Goal: Task Accomplishment & Management: Use online tool/utility

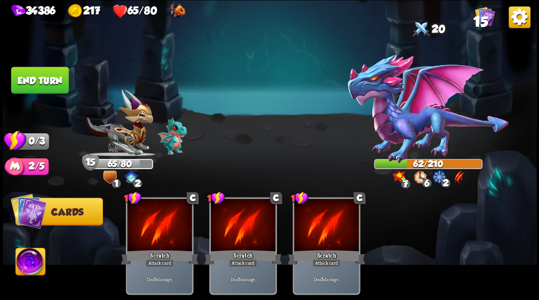
click at [48, 91] on button "End turn" at bounding box center [40, 80] width 59 height 28
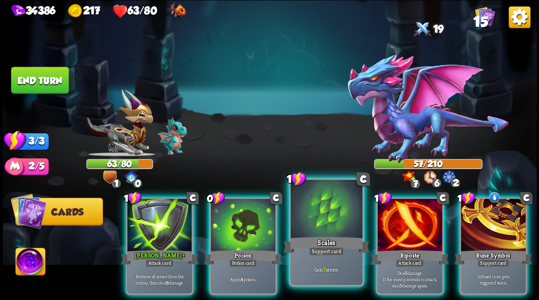
click at [309, 210] on div at bounding box center [327, 210] width 72 height 60
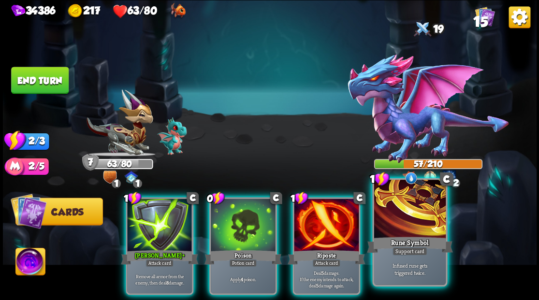
click at [390, 216] on div at bounding box center [410, 210] width 72 height 60
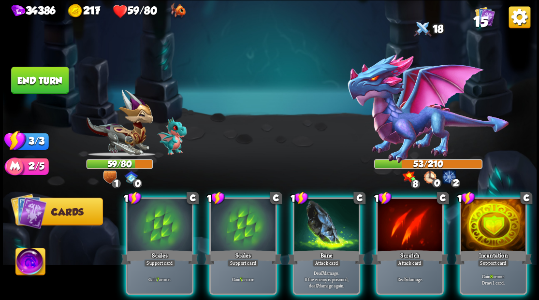
click at [512, 212] on div at bounding box center [493, 226] width 65 height 55
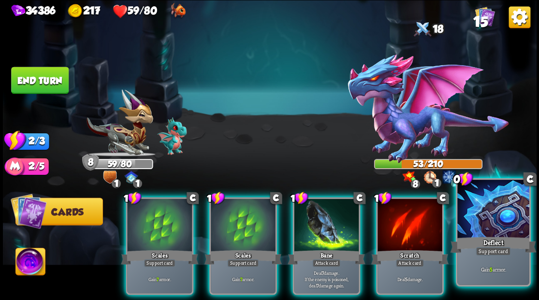
click at [509, 229] on div at bounding box center [493, 210] width 72 height 60
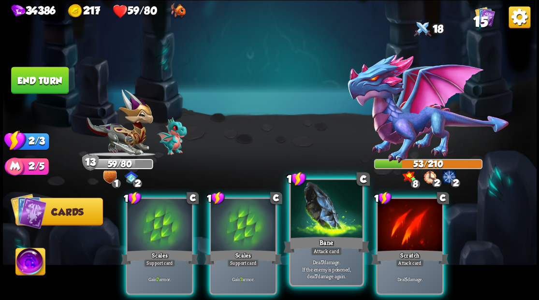
click at [324, 216] on div at bounding box center [327, 210] width 72 height 60
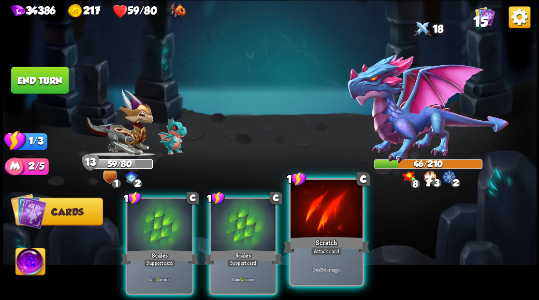
click at [327, 220] on div at bounding box center [327, 210] width 72 height 60
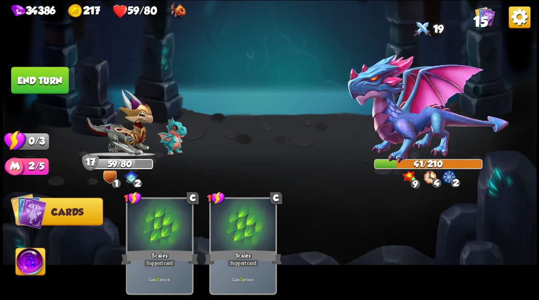
click at [35, 88] on button "End turn" at bounding box center [39, 80] width 59 height 28
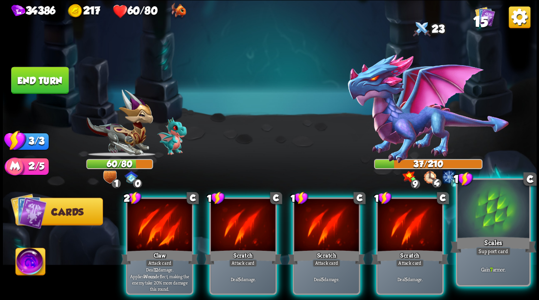
click at [492, 221] on div at bounding box center [493, 210] width 72 height 60
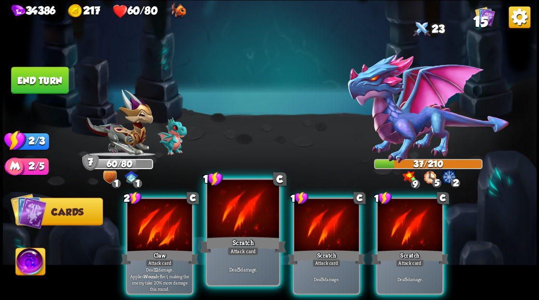
click at [241, 216] on div at bounding box center [243, 210] width 72 height 60
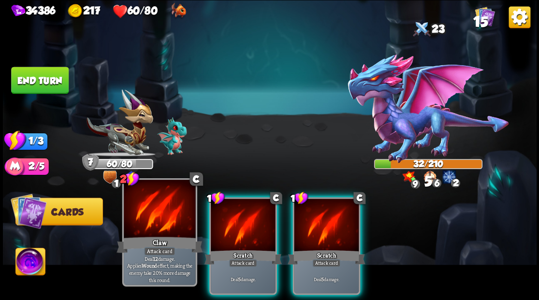
drag, startPoint x: 240, startPoint y: 216, endPoint x: 192, endPoint y: 195, distance: 52.5
click at [240, 216] on div at bounding box center [243, 226] width 65 height 55
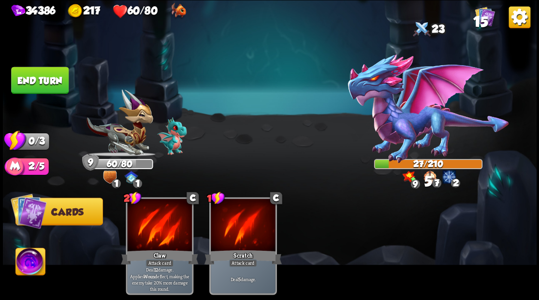
click at [40, 84] on button "End turn" at bounding box center [40, 80] width 58 height 27
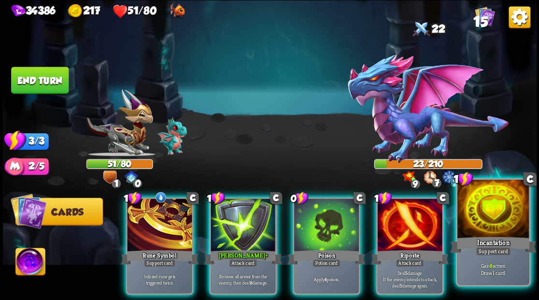
click at [488, 214] on div at bounding box center [493, 210] width 72 height 60
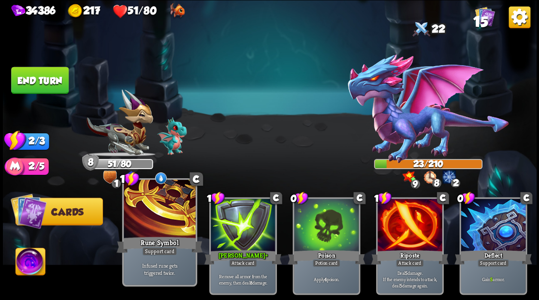
drag, startPoint x: 173, startPoint y: 217, endPoint x: 165, endPoint y: 215, distance: 8.0
click at [165, 215] on div at bounding box center [160, 210] width 72 height 60
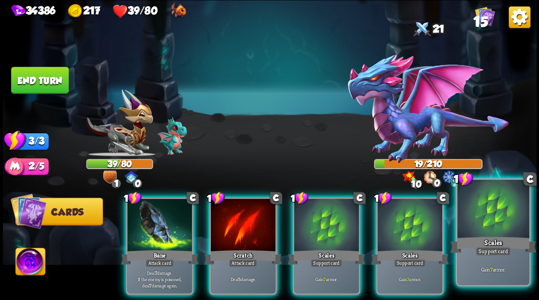
click at [493, 221] on div at bounding box center [493, 210] width 72 height 60
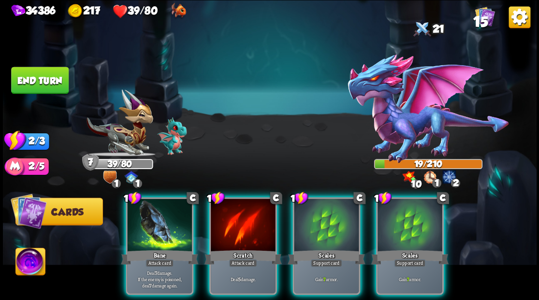
click at [422, 223] on div at bounding box center [410, 226] width 65 height 55
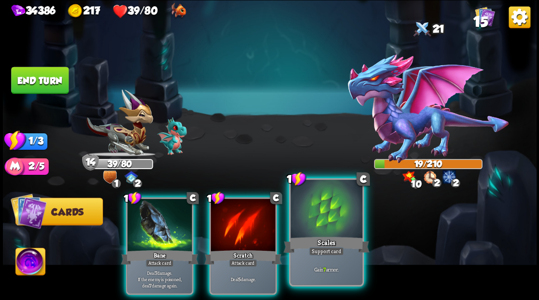
click at [322, 219] on div at bounding box center [327, 210] width 72 height 60
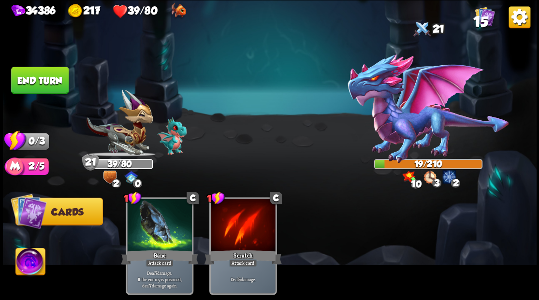
drag, startPoint x: 42, startPoint y: 76, endPoint x: 276, endPoint y: 79, distance: 234.1
click at [45, 76] on button "End turn" at bounding box center [39, 80] width 59 height 28
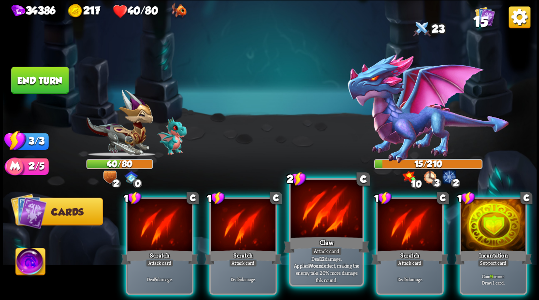
click at [331, 221] on div at bounding box center [327, 210] width 72 height 60
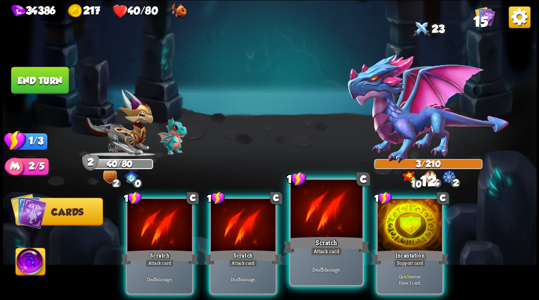
click at [322, 217] on div at bounding box center [327, 210] width 72 height 60
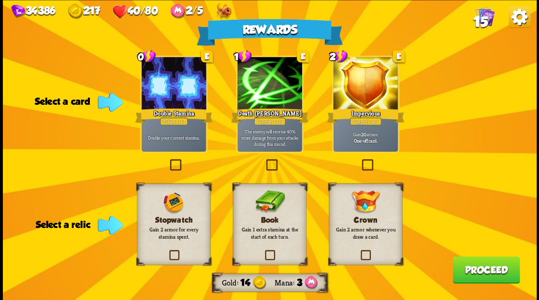
click at [168, 161] on label at bounding box center [168, 161] width 0 height 0
click at [0, 0] on input "checkbox" at bounding box center [0, 0] width 0 height 0
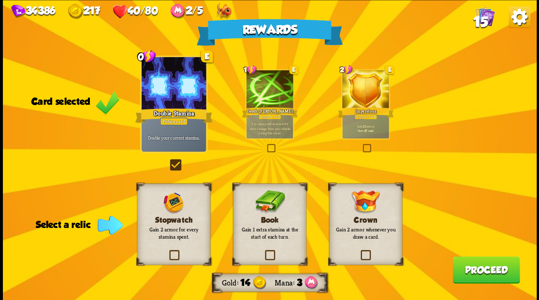
click at [263, 251] on label at bounding box center [263, 251] width 0 height 0
click at [0, 0] on input "checkbox" at bounding box center [0, 0] width 0 height 0
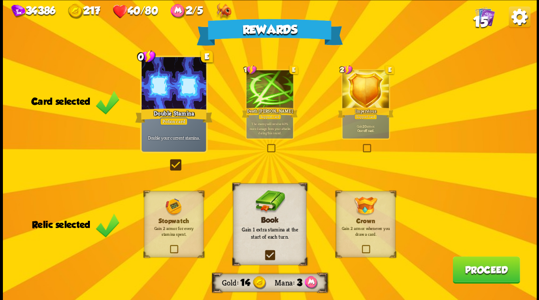
click at [500, 269] on button "Proceed" at bounding box center [486, 269] width 67 height 27
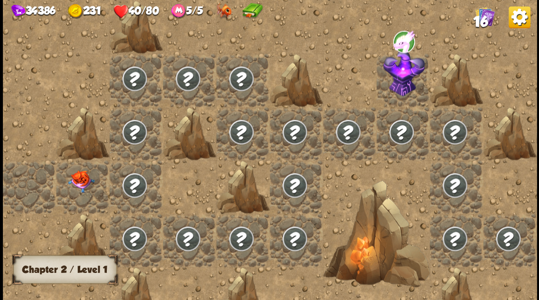
click at [76, 185] on img at bounding box center [81, 181] width 27 height 22
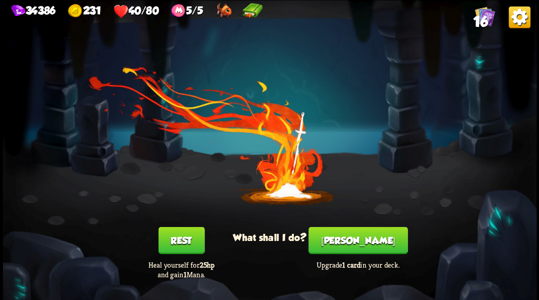
click at [356, 245] on button "[PERSON_NAME]" at bounding box center [358, 240] width 99 height 27
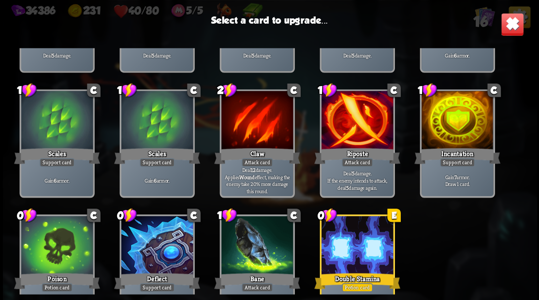
scroll to position [95, 0]
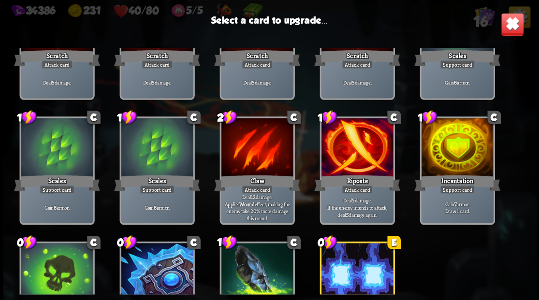
click at [448, 152] on div at bounding box center [457, 148] width 72 height 60
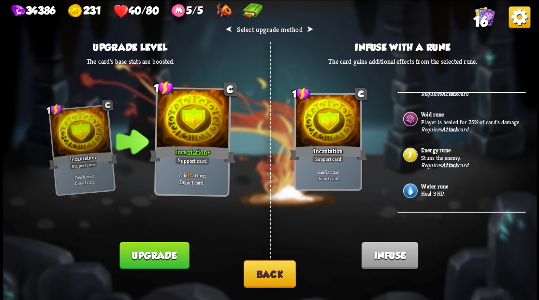
scroll to position [42, 0]
click at [423, 195] on p "Heal 3 HP." at bounding box center [472, 194] width 103 height 8
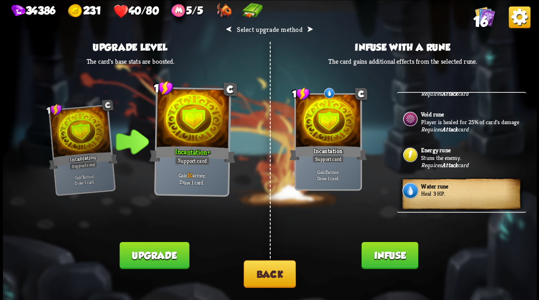
click at [389, 255] on button "Infuse" at bounding box center [389, 255] width 57 height 27
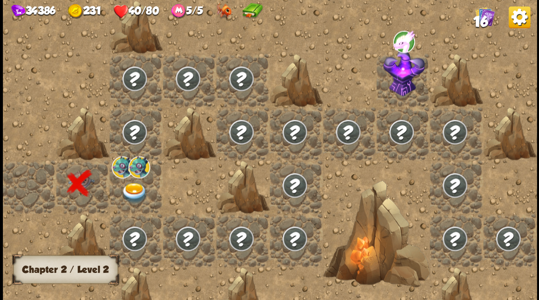
click at [131, 192] on img at bounding box center [134, 193] width 27 height 21
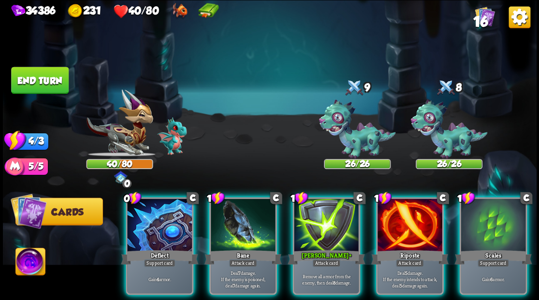
click at [29, 259] on img at bounding box center [30, 263] width 30 height 30
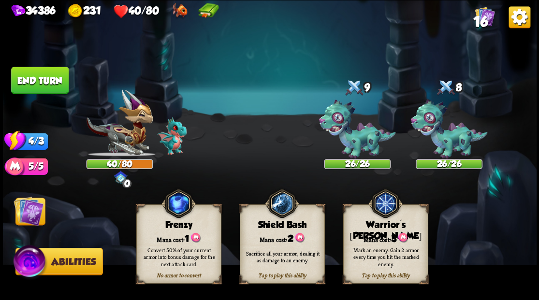
drag, startPoint x: 367, startPoint y: 243, endPoint x: 362, endPoint y: 220, distance: 23.3
click at [367, 241] on div "Mark an enemy. Gain 2 armor every time you hit the marked enemy." at bounding box center [385, 256] width 85 height 33
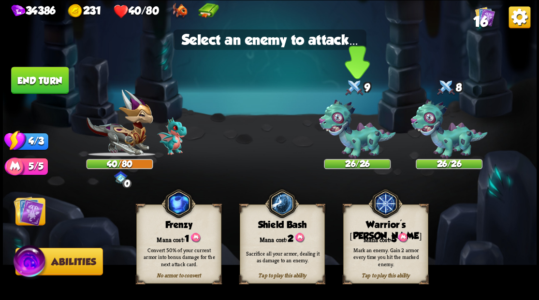
click at [349, 139] on img at bounding box center [357, 129] width 77 height 59
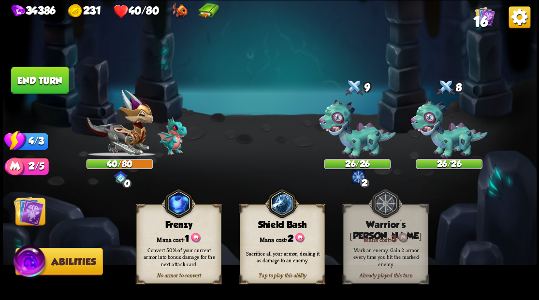
click at [25, 213] on img at bounding box center [29, 211] width 30 height 30
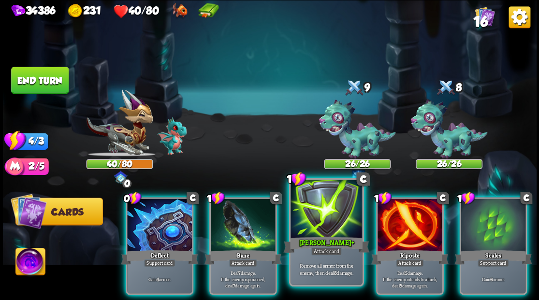
drag, startPoint x: 486, startPoint y: 227, endPoint x: 350, endPoint y: 238, distance: 136.8
click at [484, 226] on div at bounding box center [493, 226] width 65 height 55
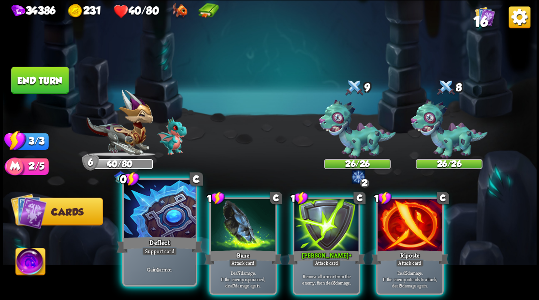
click at [148, 207] on div at bounding box center [160, 210] width 72 height 60
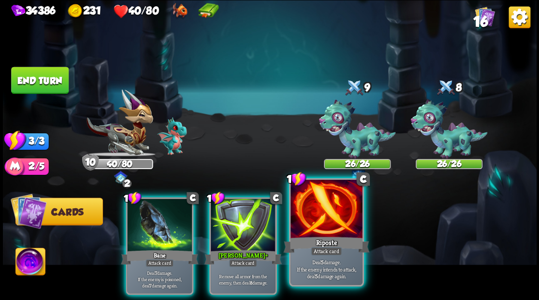
click at [316, 228] on div at bounding box center [327, 210] width 72 height 60
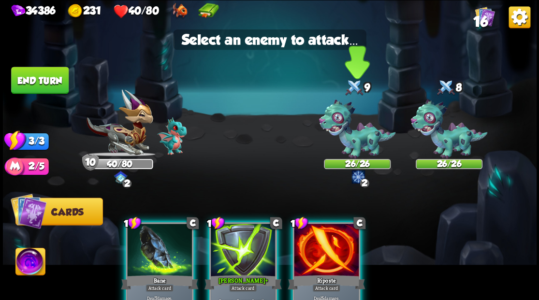
click at [353, 133] on img at bounding box center [357, 129] width 77 height 59
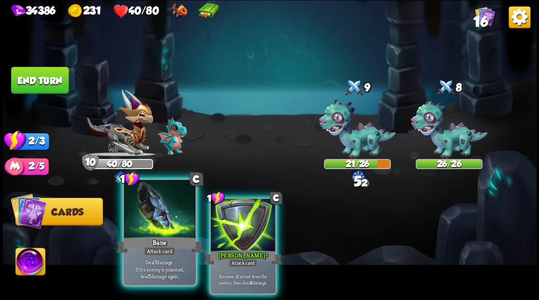
click at [176, 216] on div at bounding box center [160, 210] width 72 height 60
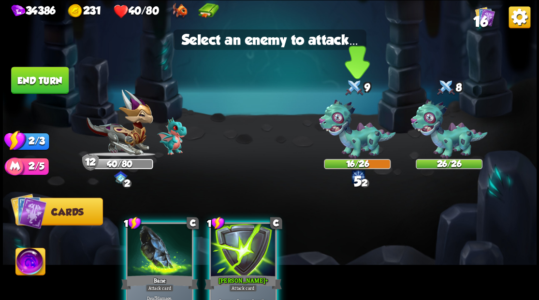
click at [353, 140] on img at bounding box center [357, 129] width 77 height 59
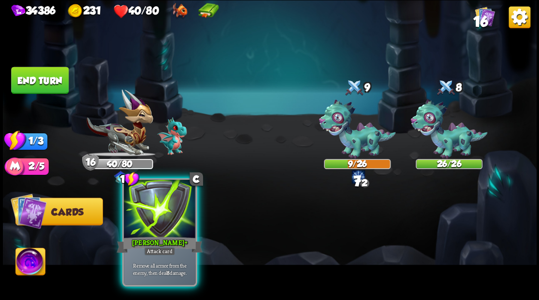
click at [162, 212] on div at bounding box center [160, 210] width 72 height 60
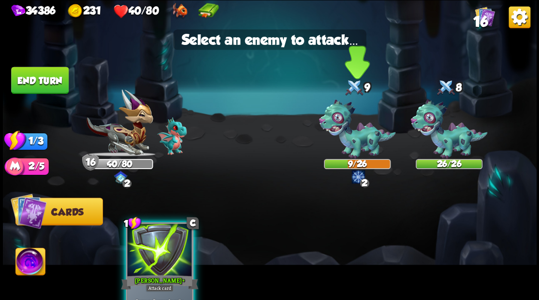
click at [356, 141] on img at bounding box center [357, 129] width 77 height 59
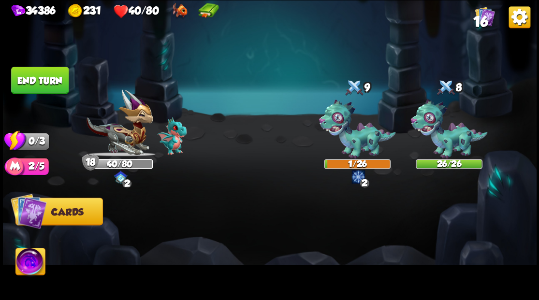
drag, startPoint x: 51, startPoint y: 79, endPoint x: 308, endPoint y: 130, distance: 261.3
click at [52, 79] on button "End turn" at bounding box center [40, 80] width 58 height 27
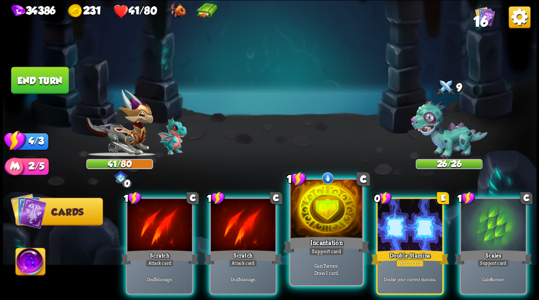
click at [318, 205] on div at bounding box center [327, 210] width 72 height 60
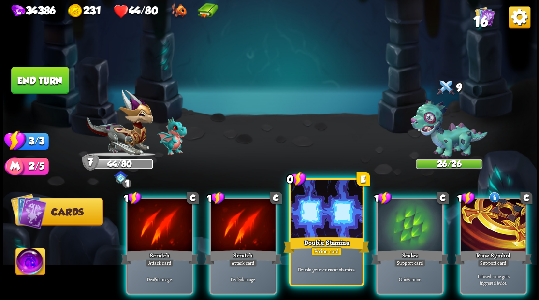
click at [331, 220] on div at bounding box center [327, 210] width 72 height 60
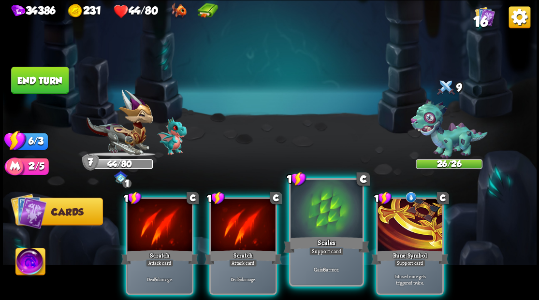
click at [329, 222] on div at bounding box center [327, 210] width 72 height 60
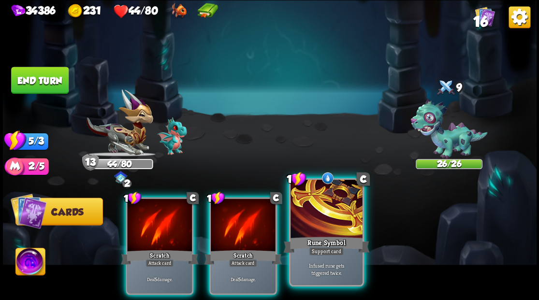
click at [326, 213] on div at bounding box center [327, 210] width 72 height 60
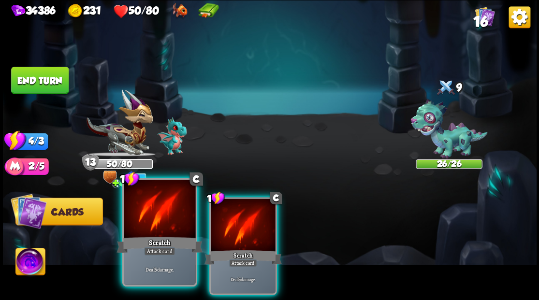
drag, startPoint x: 246, startPoint y: 214, endPoint x: 192, endPoint y: 218, distance: 53.3
click at [241, 214] on div at bounding box center [243, 226] width 65 height 55
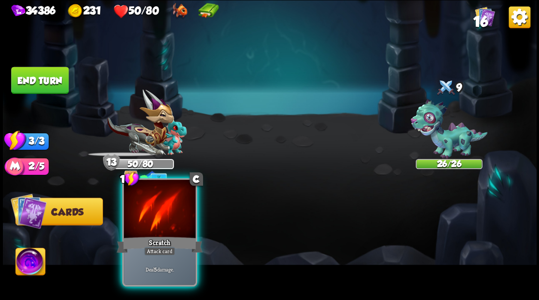
click at [151, 207] on div at bounding box center [160, 210] width 72 height 60
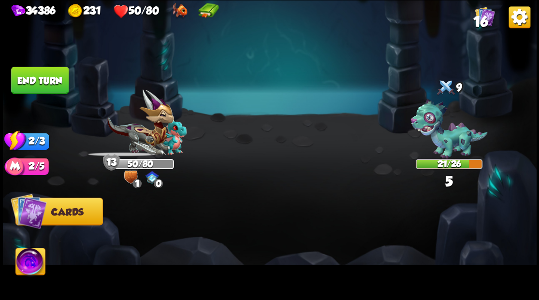
click at [34, 82] on button "End turn" at bounding box center [40, 80] width 58 height 27
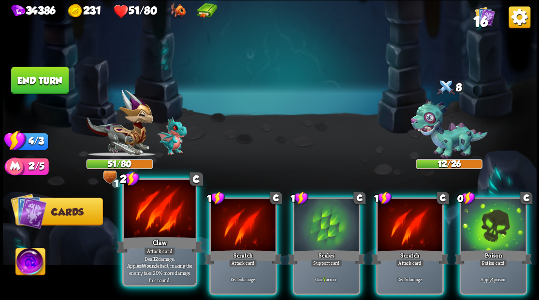
click at [154, 207] on div at bounding box center [160, 210] width 72 height 60
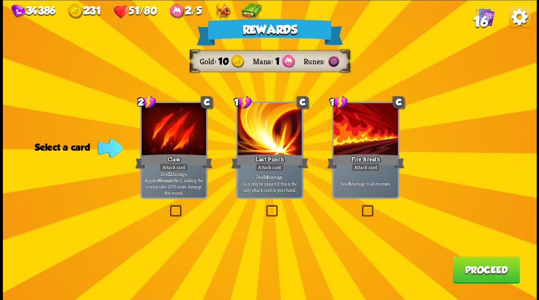
drag, startPoint x: 365, startPoint y: 211, endPoint x: 409, endPoint y: 229, distance: 47.5
click at [360, 207] on label at bounding box center [360, 207] width 0 height 0
click at [0, 0] on input "checkbox" at bounding box center [0, 0] width 0 height 0
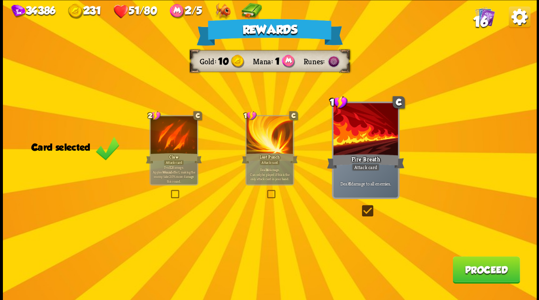
click at [467, 269] on button "Proceed" at bounding box center [486, 269] width 67 height 27
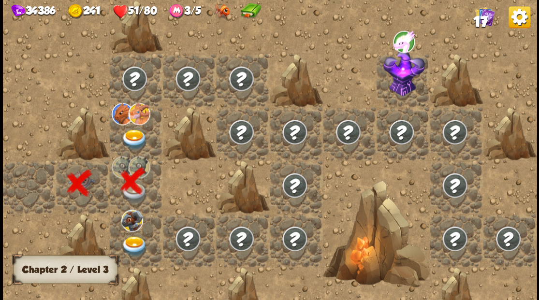
click at [130, 245] on img at bounding box center [134, 246] width 27 height 21
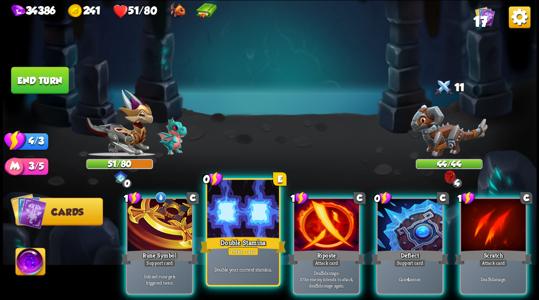
click at [238, 216] on div at bounding box center [243, 210] width 72 height 60
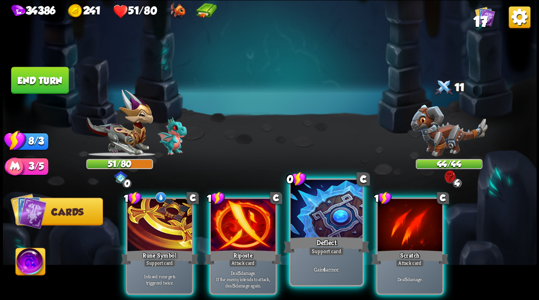
click at [324, 211] on div at bounding box center [327, 210] width 72 height 60
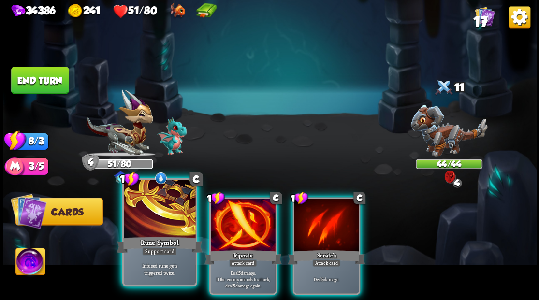
click at [156, 210] on div at bounding box center [160, 210] width 72 height 60
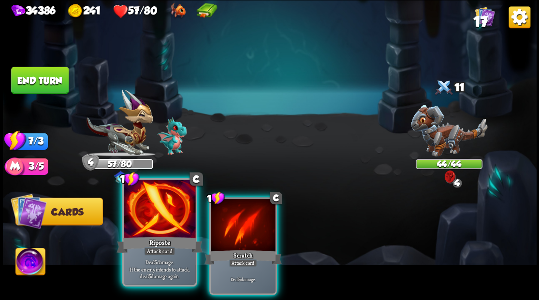
click at [156, 210] on div at bounding box center [160, 210] width 72 height 60
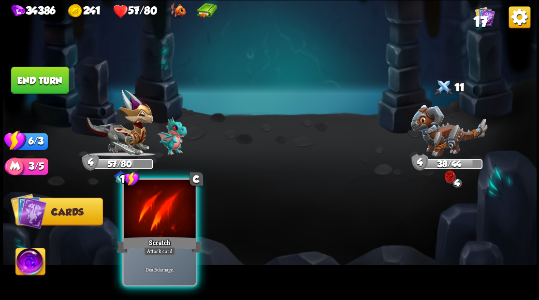
click at [154, 216] on div at bounding box center [160, 210] width 72 height 60
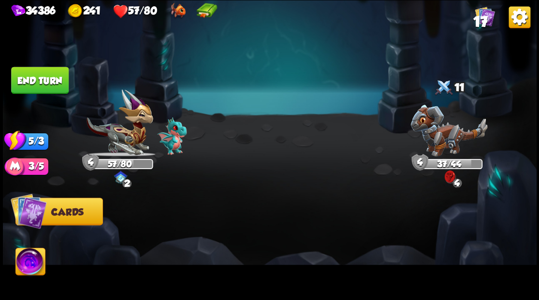
click at [42, 70] on button "End turn" at bounding box center [40, 80] width 58 height 27
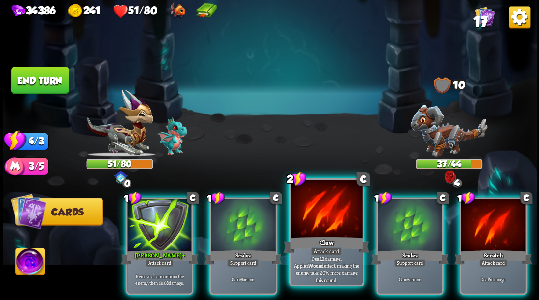
click at [314, 209] on div at bounding box center [327, 210] width 72 height 60
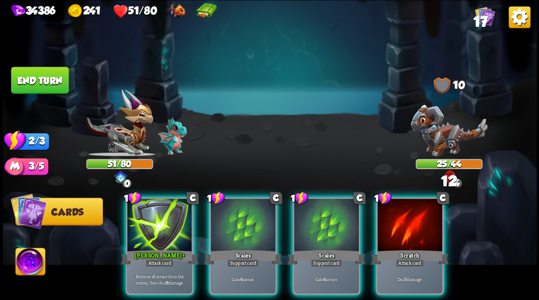
click at [417, 214] on div at bounding box center [410, 226] width 65 height 55
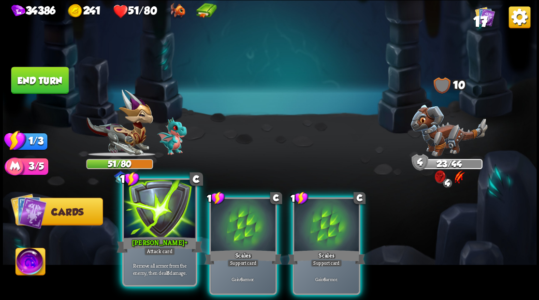
click at [152, 217] on div at bounding box center [160, 210] width 72 height 60
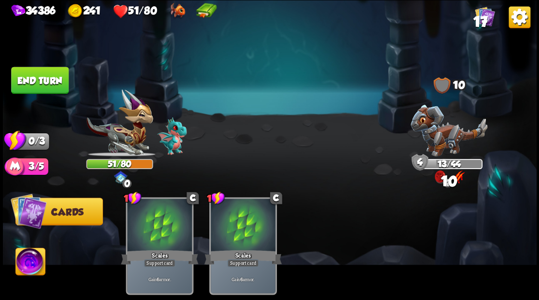
click at [48, 78] on button "End turn" at bounding box center [40, 80] width 58 height 27
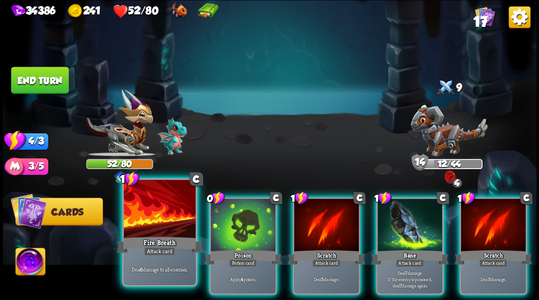
click at [163, 222] on div at bounding box center [160, 210] width 72 height 60
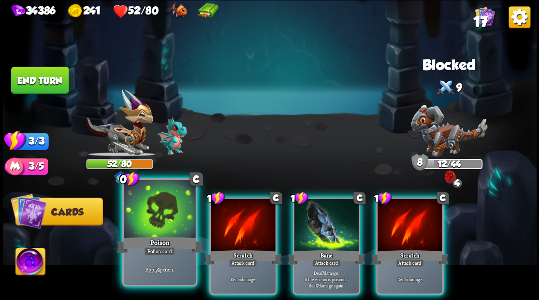
click at [164, 222] on div at bounding box center [160, 210] width 72 height 60
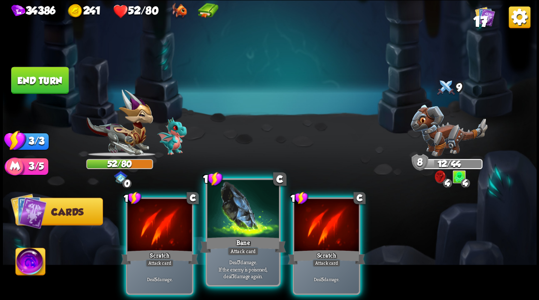
click at [234, 219] on div at bounding box center [243, 210] width 72 height 60
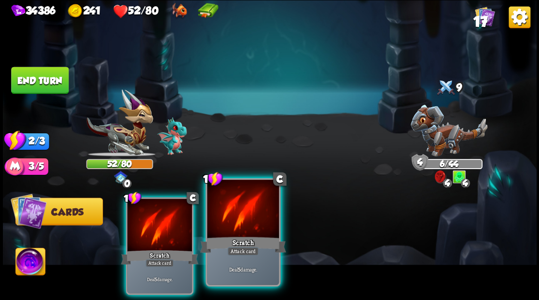
click at [233, 219] on div at bounding box center [243, 210] width 72 height 60
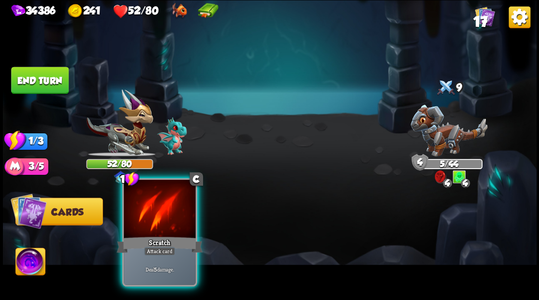
click at [170, 211] on div at bounding box center [160, 210] width 72 height 60
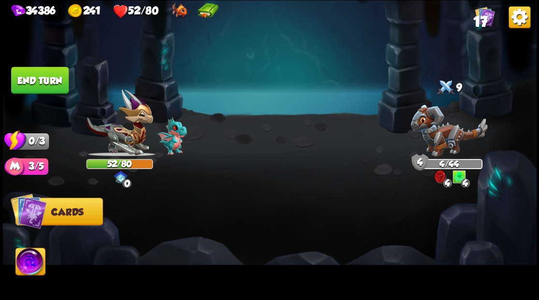
click at [56, 81] on button "End turn" at bounding box center [40, 81] width 58 height 28
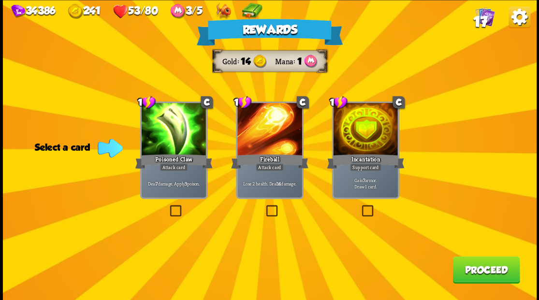
click at [168, 207] on label at bounding box center [168, 207] width 0 height 0
click at [0, 0] on input "checkbox" at bounding box center [0, 0] width 0 height 0
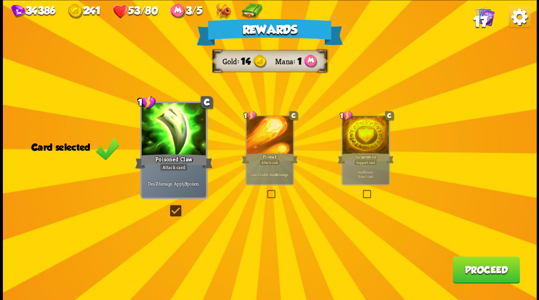
click at [479, 273] on button "Proceed" at bounding box center [486, 269] width 67 height 27
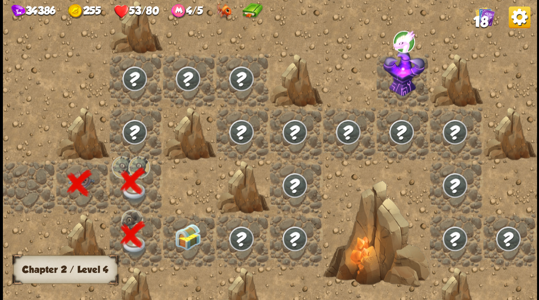
click at [188, 242] on img at bounding box center [188, 236] width 27 height 27
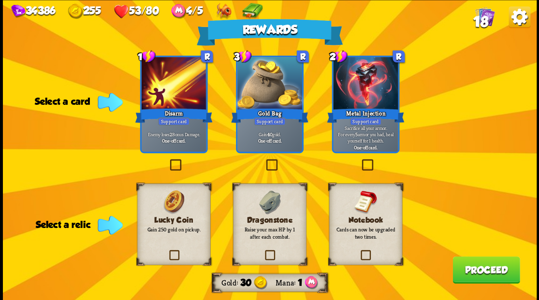
click at [263, 251] on label at bounding box center [263, 251] width 0 height 0
click at [0, 0] on input "checkbox" at bounding box center [0, 0] width 0 height 0
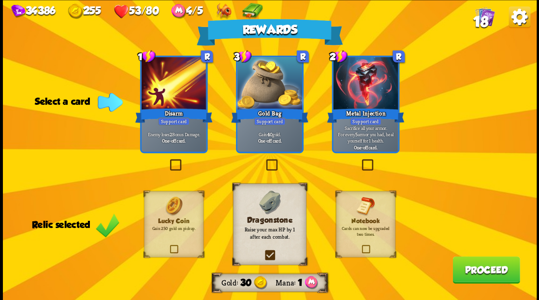
click at [487, 275] on button "Proceed" at bounding box center [486, 269] width 67 height 27
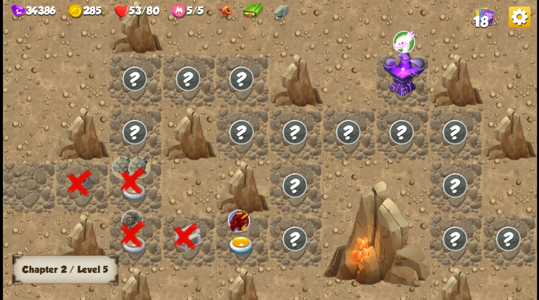
click at [234, 244] on img at bounding box center [241, 246] width 27 height 21
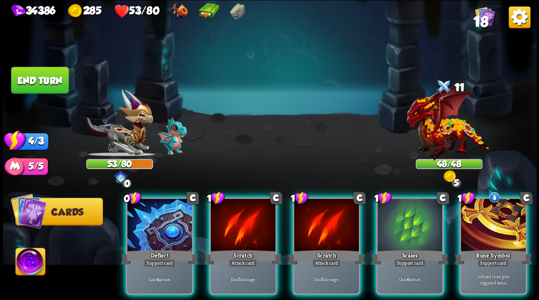
click at [490, 221] on div at bounding box center [493, 226] width 65 height 55
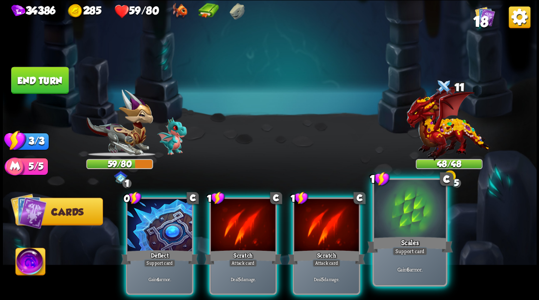
click at [416, 236] on div "Scales" at bounding box center [410, 244] width 86 height 19
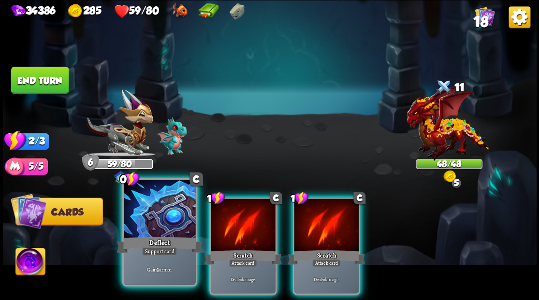
click at [154, 233] on div at bounding box center [160, 210] width 72 height 60
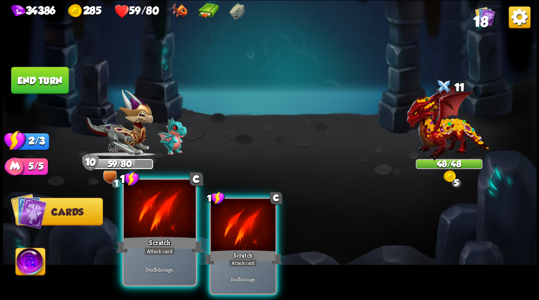
click at [153, 196] on div at bounding box center [160, 210] width 72 height 60
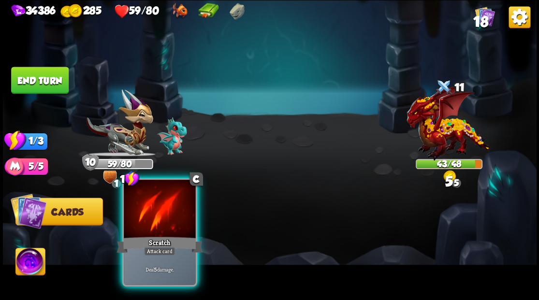
click at [153, 196] on div at bounding box center [160, 210] width 72 height 60
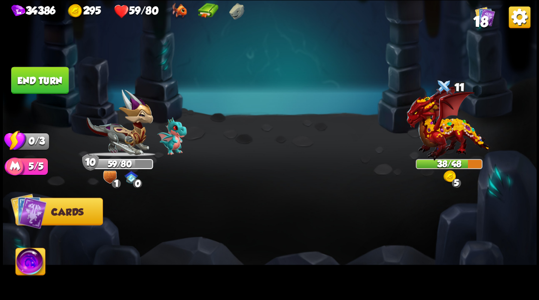
click at [31, 84] on button "End turn" at bounding box center [40, 80] width 58 height 27
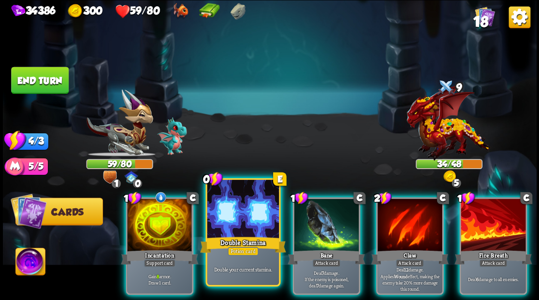
click at [241, 218] on div at bounding box center [243, 210] width 72 height 60
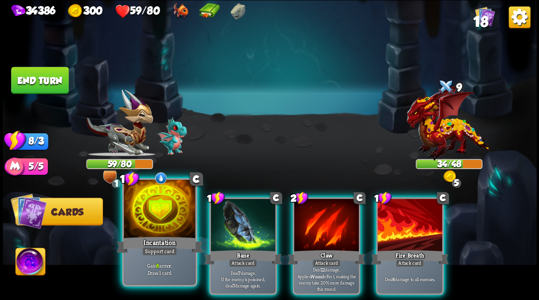
click at [156, 215] on div at bounding box center [160, 210] width 72 height 60
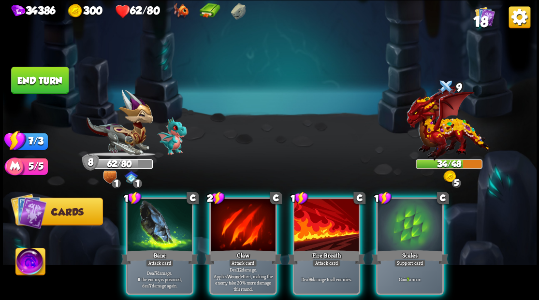
click at [415, 221] on div at bounding box center [410, 226] width 65 height 55
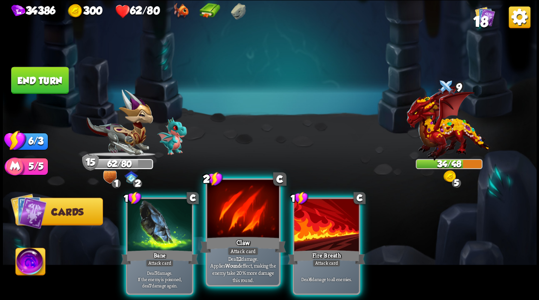
click at [249, 216] on div at bounding box center [243, 210] width 72 height 60
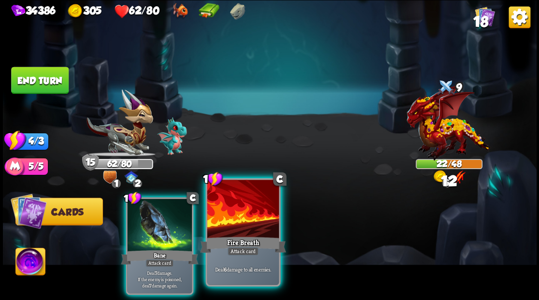
click at [250, 216] on div at bounding box center [243, 210] width 72 height 60
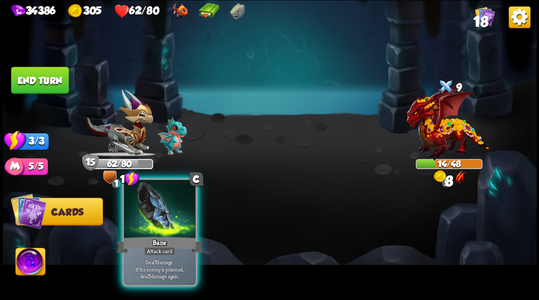
click at [162, 222] on div at bounding box center [160, 210] width 72 height 60
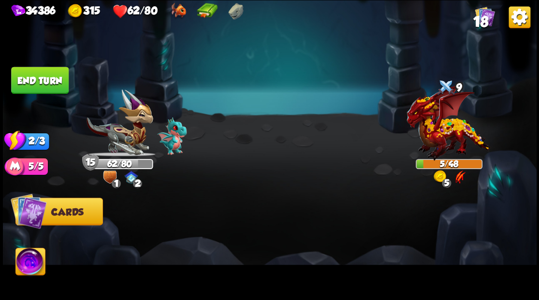
click at [51, 85] on button "End turn" at bounding box center [39, 80] width 59 height 28
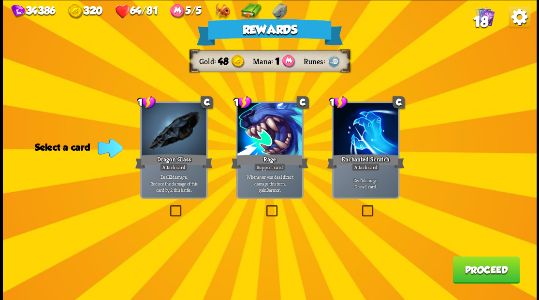
click at [483, 20] on span "18" at bounding box center [480, 22] width 15 height 16
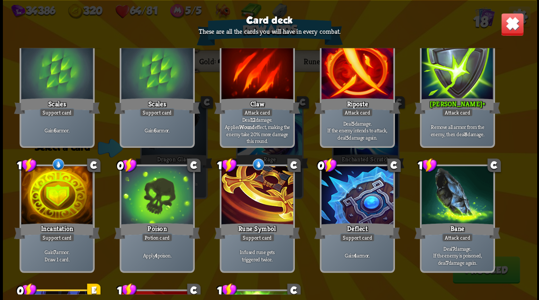
scroll to position [225, 0]
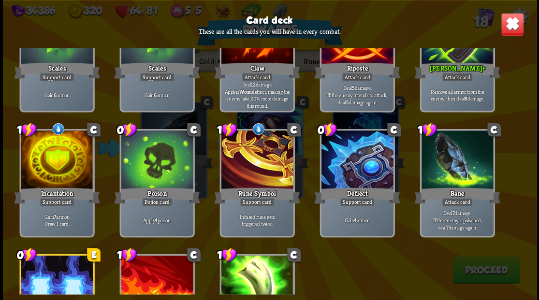
click at [515, 30] on img at bounding box center [512, 24] width 23 height 23
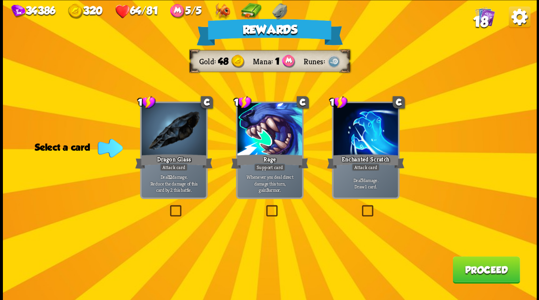
click at [360, 207] on label at bounding box center [360, 207] width 0 height 0
click at [0, 0] on input "checkbox" at bounding box center [0, 0] width 0 height 0
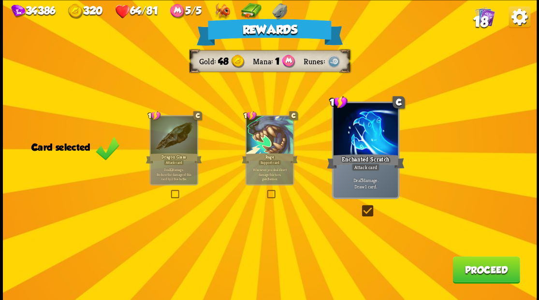
click at [476, 273] on button "Proceed" at bounding box center [486, 269] width 67 height 27
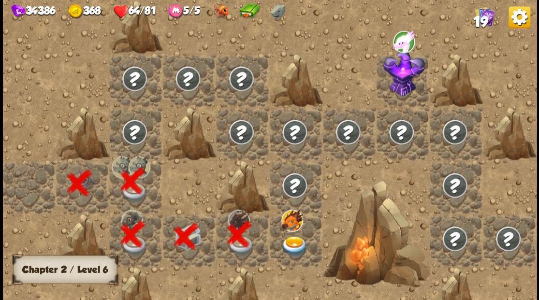
click at [291, 246] on img at bounding box center [294, 246] width 27 height 21
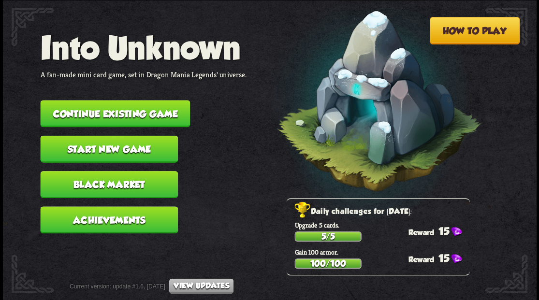
click at [139, 113] on button "Continue existing game" at bounding box center [115, 113] width 150 height 27
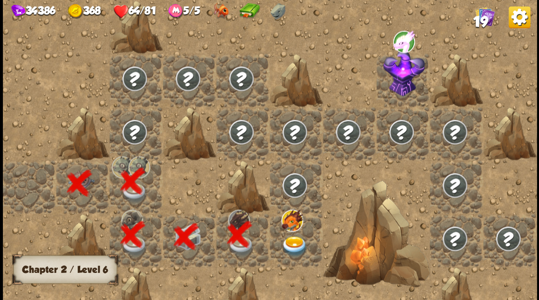
click at [297, 245] on img at bounding box center [294, 246] width 27 height 21
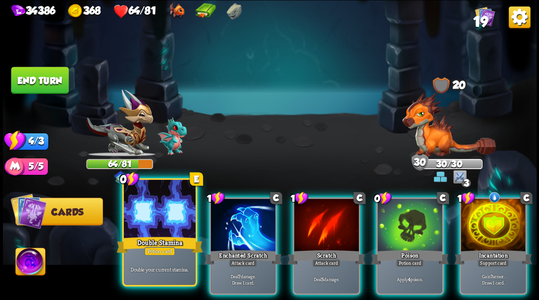
click at [156, 217] on div at bounding box center [160, 210] width 72 height 60
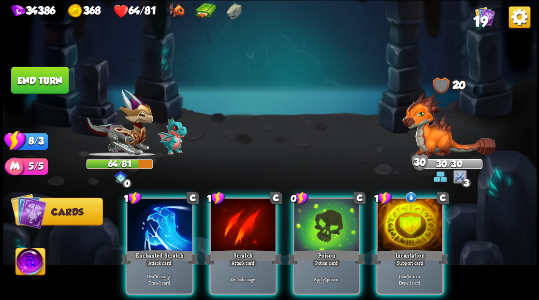
click at [400, 222] on div at bounding box center [410, 226] width 65 height 55
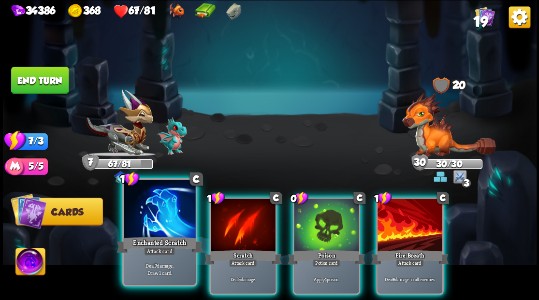
click at [149, 228] on div at bounding box center [160, 210] width 72 height 60
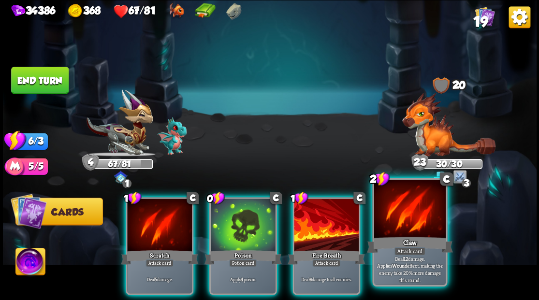
click at [408, 219] on div at bounding box center [410, 210] width 72 height 60
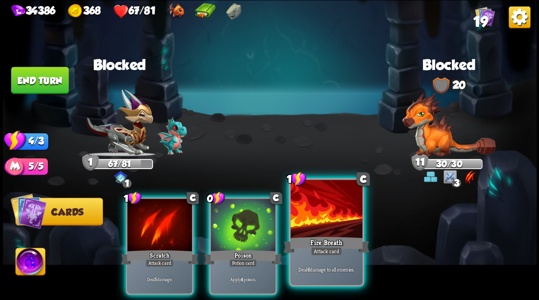
click at [318, 225] on div at bounding box center [327, 210] width 72 height 60
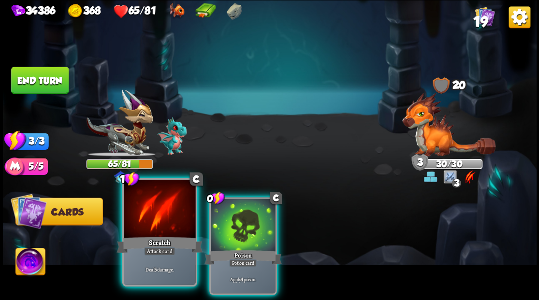
click at [170, 216] on div at bounding box center [160, 210] width 72 height 60
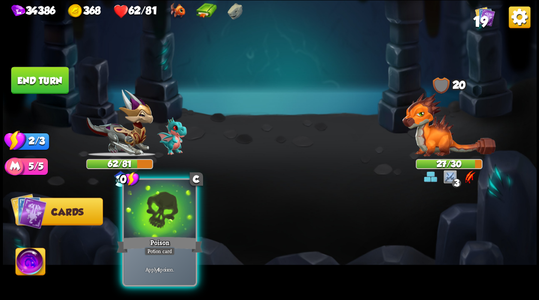
click at [166, 225] on div at bounding box center [160, 210] width 72 height 60
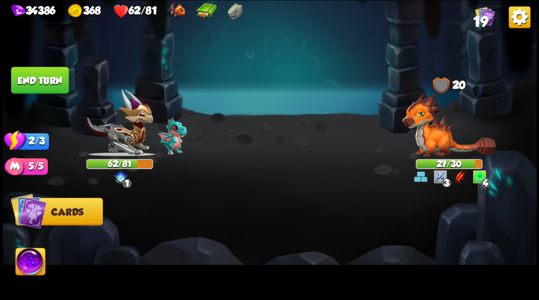
click at [48, 78] on button "End turn" at bounding box center [40, 80] width 58 height 27
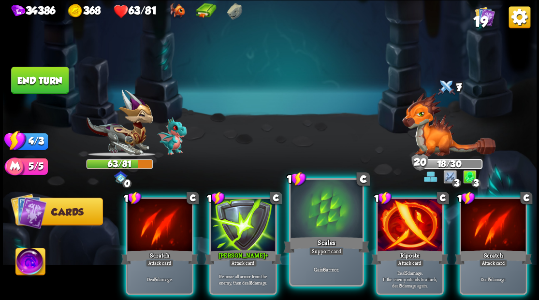
click at [309, 222] on div at bounding box center [327, 210] width 72 height 60
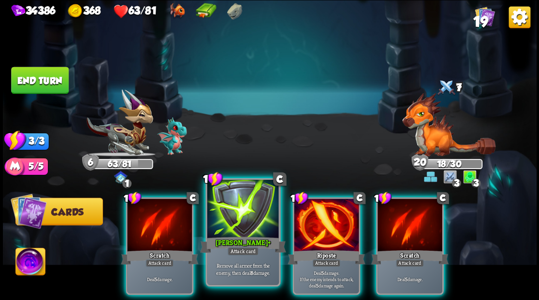
click at [244, 217] on div at bounding box center [243, 210] width 72 height 60
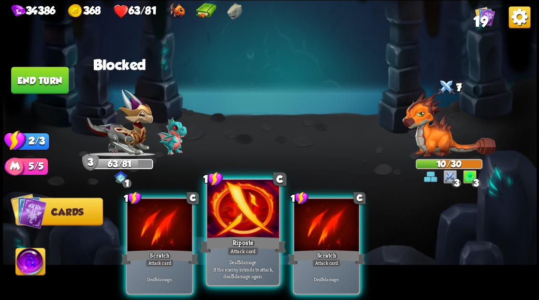
click at [241, 215] on div at bounding box center [243, 210] width 72 height 60
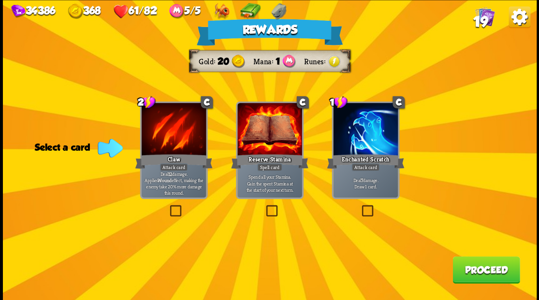
click at [487, 267] on button "Proceed" at bounding box center [486, 269] width 67 height 27
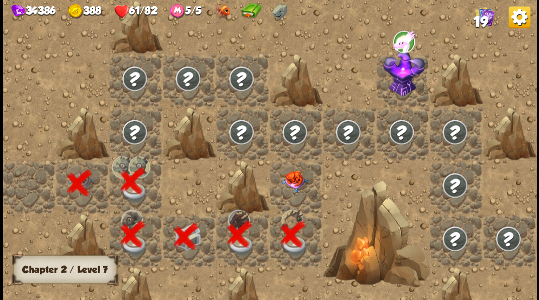
click at [296, 181] on img at bounding box center [294, 181] width 27 height 22
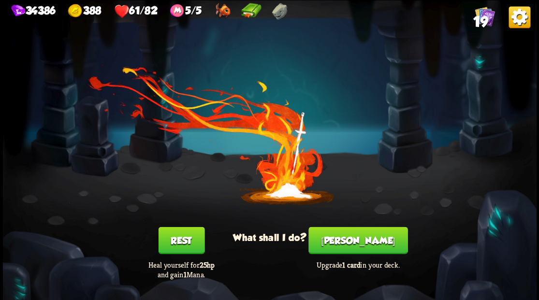
click at [351, 246] on button "[PERSON_NAME]" at bounding box center [358, 240] width 99 height 27
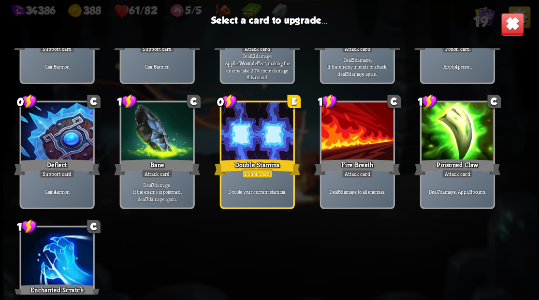
scroll to position [290, 0]
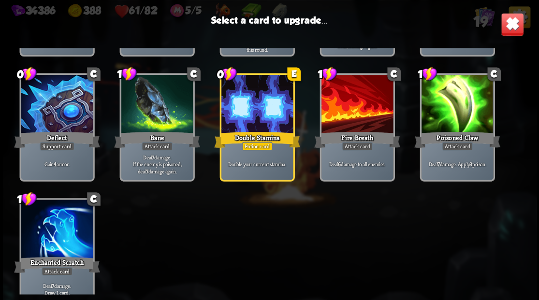
click at [67, 227] on div at bounding box center [57, 230] width 72 height 60
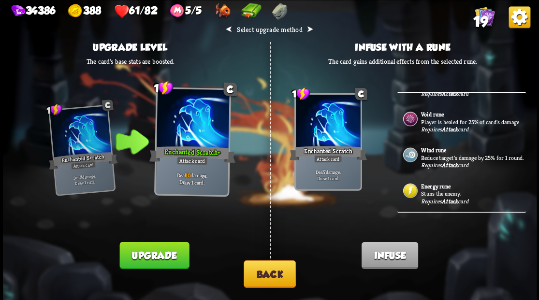
scroll to position [141, 0]
click at [430, 154] on p "Reduce target's damage by 25% for 1 round." at bounding box center [472, 158] width 103 height 8
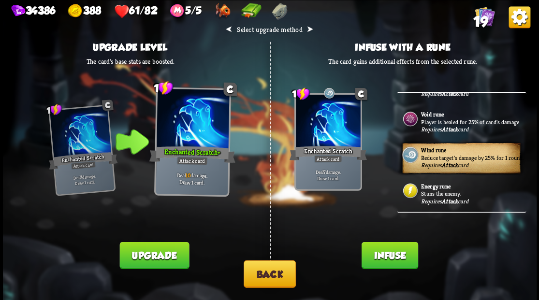
click at [389, 261] on button "Infuse" at bounding box center [389, 255] width 57 height 27
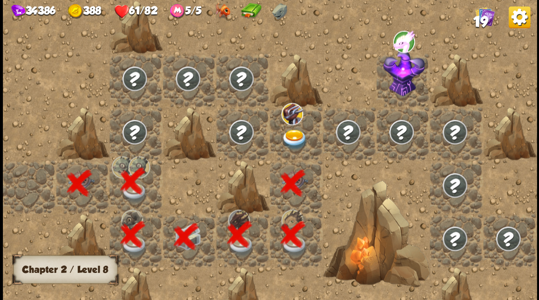
click at [292, 143] on img at bounding box center [294, 139] width 27 height 21
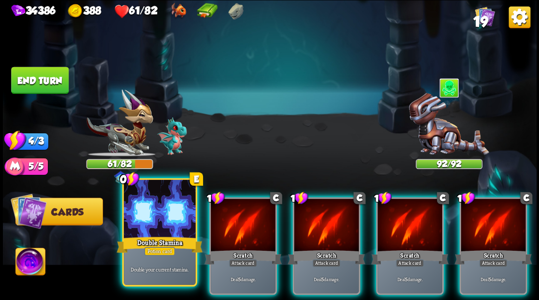
click at [162, 227] on div at bounding box center [160, 210] width 72 height 60
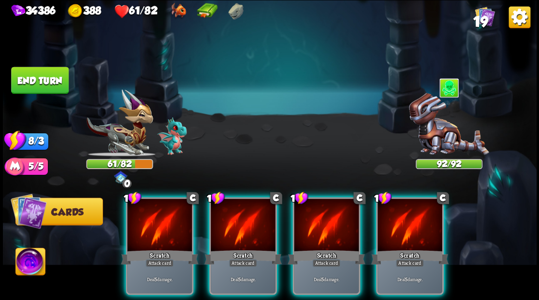
click at [27, 263] on img at bounding box center [30, 263] width 30 height 30
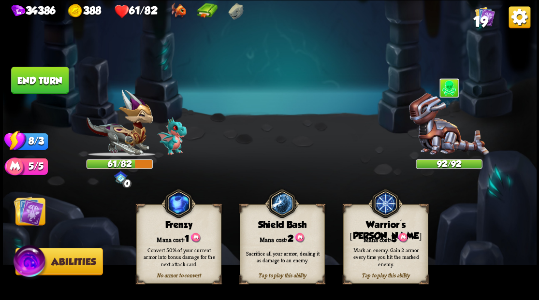
click at [378, 230] on div "Tap to play this ability Warrior's Mark Mana cost: 3 Mark an enemy. Gain 2 armo…" at bounding box center [385, 244] width 85 height 79
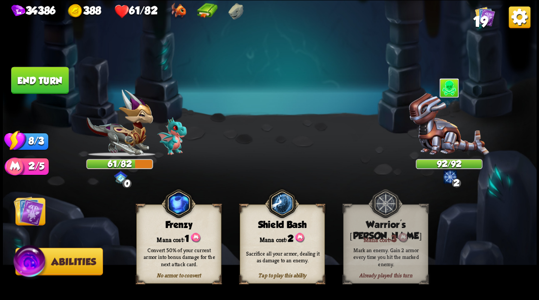
click at [25, 212] on img at bounding box center [29, 211] width 30 height 30
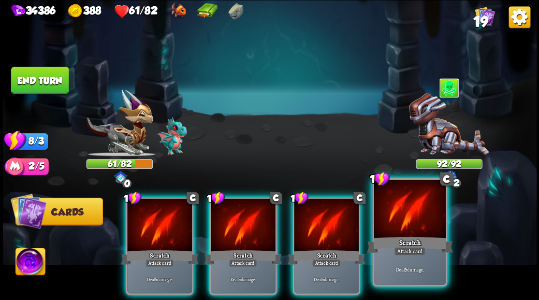
click at [412, 228] on div at bounding box center [410, 210] width 72 height 60
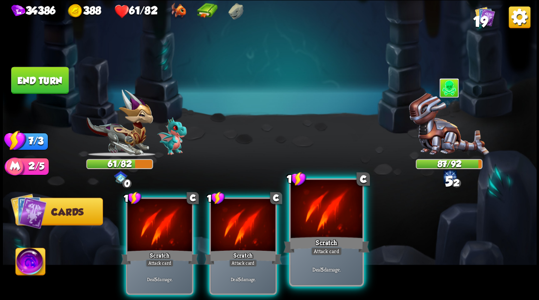
click at [332, 228] on div at bounding box center [327, 210] width 72 height 60
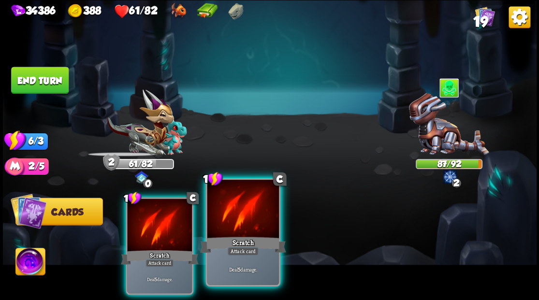
click at [252, 234] on div at bounding box center [243, 210] width 72 height 60
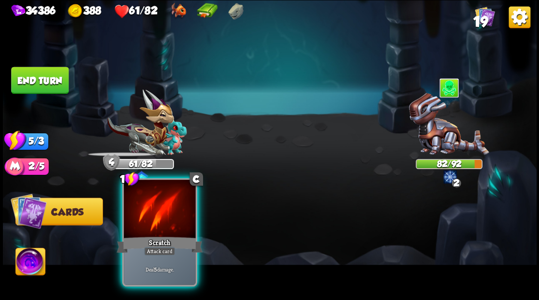
click at [168, 228] on div at bounding box center [160, 210] width 72 height 60
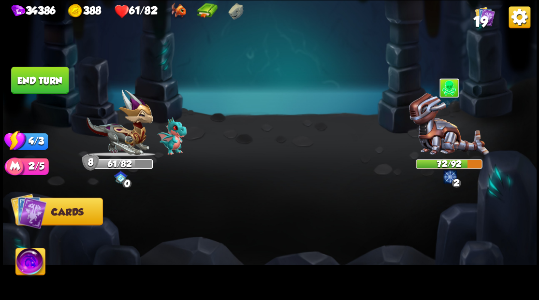
drag, startPoint x: 54, startPoint y: 88, endPoint x: 232, endPoint y: 173, distance: 196.8
click at [53, 88] on button "End turn" at bounding box center [40, 80] width 58 height 27
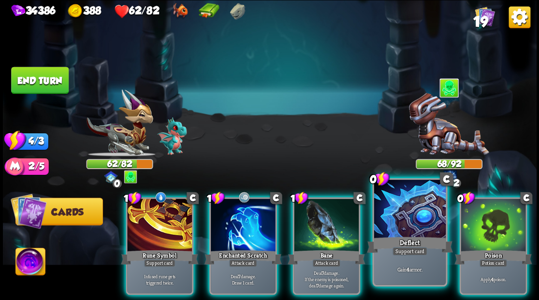
click at [396, 230] on div at bounding box center [410, 210] width 72 height 60
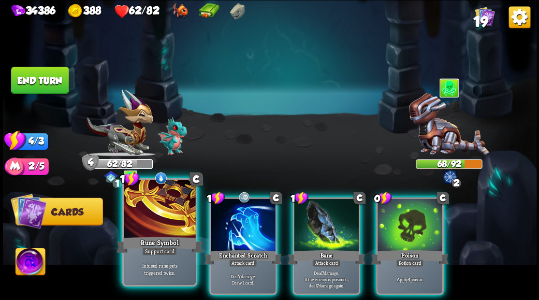
click at [158, 208] on div at bounding box center [160, 210] width 72 height 60
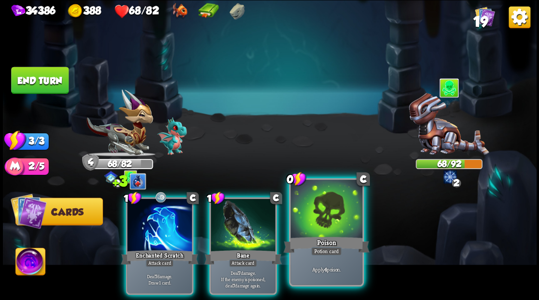
click at [325, 217] on div at bounding box center [327, 210] width 72 height 60
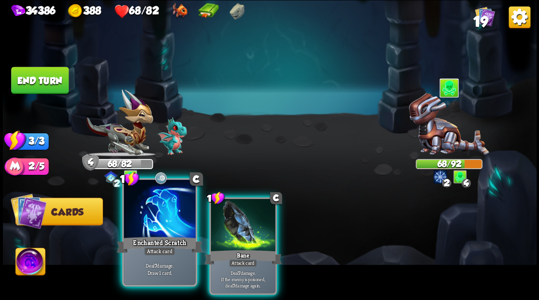
click at [157, 220] on div at bounding box center [160, 210] width 72 height 60
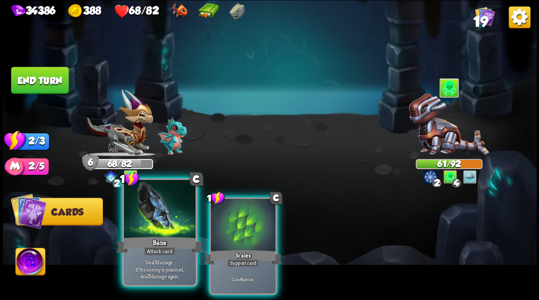
click at [149, 236] on div "Bane" at bounding box center [160, 244] width 86 height 19
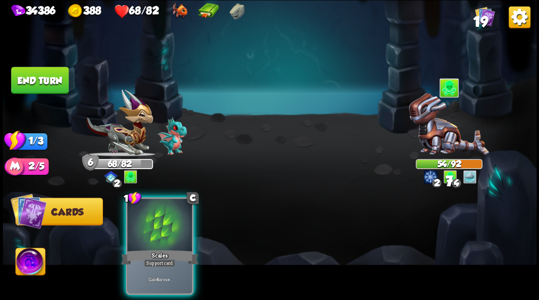
click at [149, 249] on div "Scales" at bounding box center [159, 257] width 77 height 17
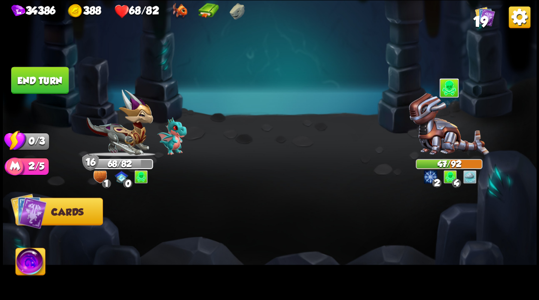
click at [49, 84] on button "End turn" at bounding box center [40, 80] width 58 height 27
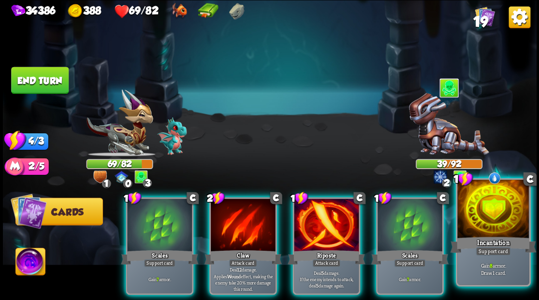
click at [491, 221] on div at bounding box center [493, 210] width 72 height 60
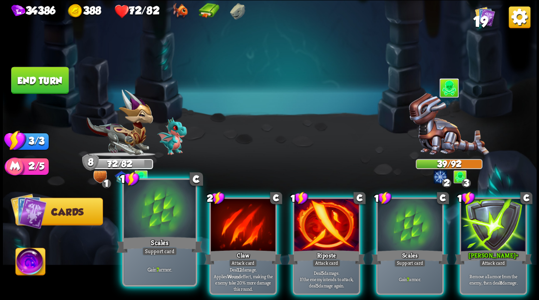
click at [160, 236] on div "Scales" at bounding box center [160, 244] width 86 height 19
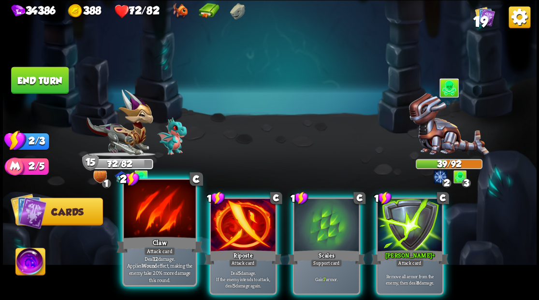
click at [141, 244] on div "Claw" at bounding box center [160, 244] width 86 height 19
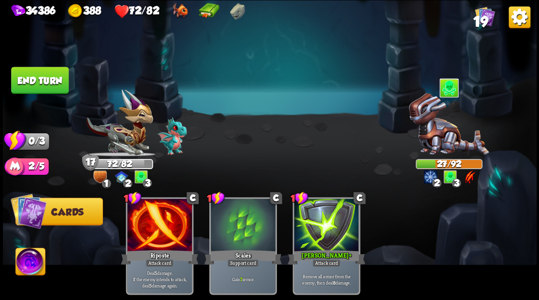
click at [45, 85] on button "End turn" at bounding box center [40, 80] width 58 height 27
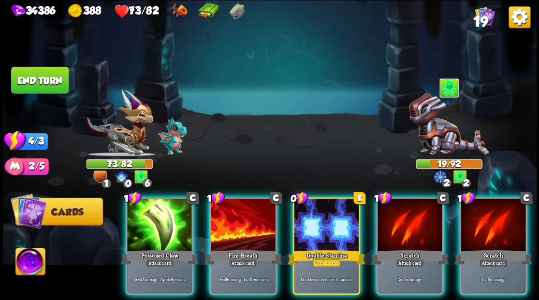
click at [309, 221] on div at bounding box center [326, 226] width 65 height 55
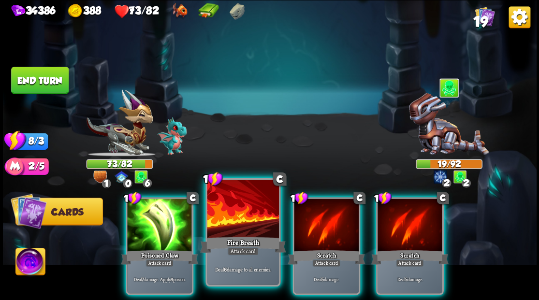
click at [238, 228] on div at bounding box center [243, 210] width 72 height 60
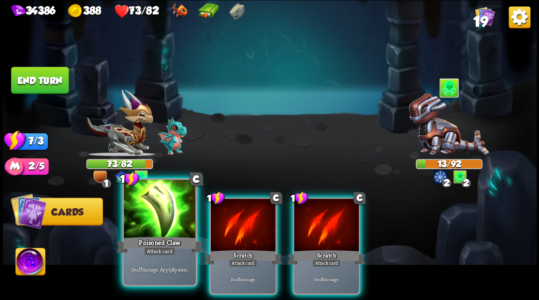
click at [163, 245] on div "Poisoned Claw" at bounding box center [160, 244] width 86 height 19
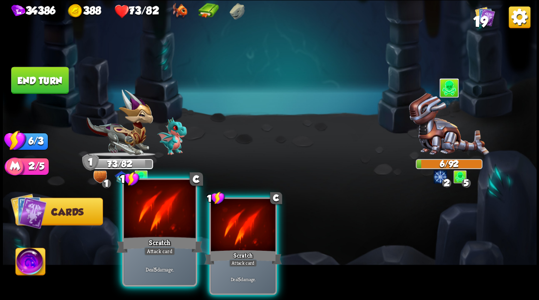
click at [163, 245] on div "Scratch" at bounding box center [160, 244] width 86 height 19
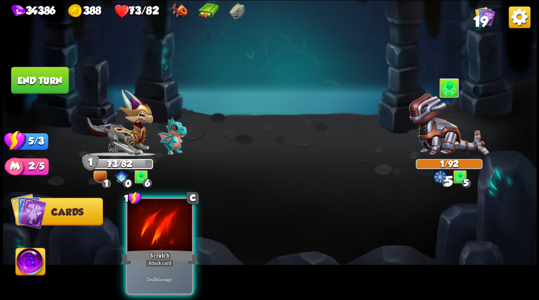
click at [163, 249] on div "Scratch" at bounding box center [159, 257] width 77 height 17
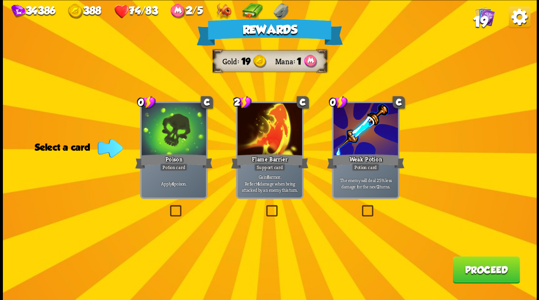
click at [360, 207] on label at bounding box center [360, 207] width 0 height 0
click at [0, 0] on input "checkbox" at bounding box center [0, 0] width 0 height 0
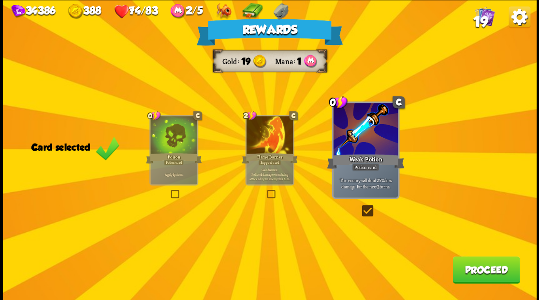
click at [475, 268] on button "Proceed" at bounding box center [486, 269] width 67 height 27
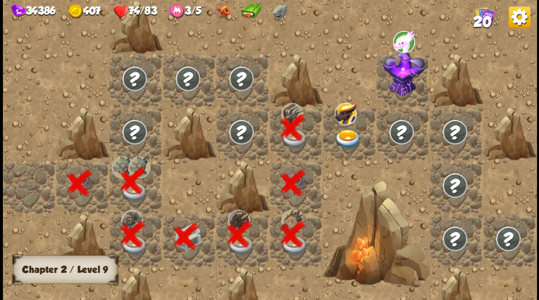
click at [353, 128] on div at bounding box center [349, 133] width 53 height 53
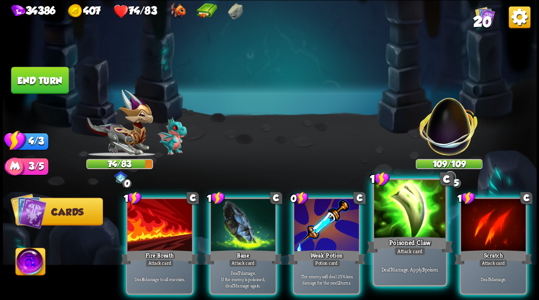
click at [400, 221] on div at bounding box center [410, 210] width 72 height 60
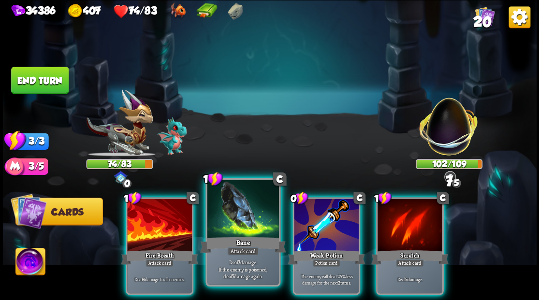
click at [241, 233] on div at bounding box center [243, 210] width 72 height 60
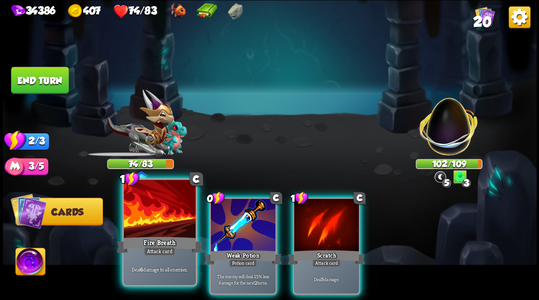
click at [148, 221] on div at bounding box center [160, 210] width 72 height 60
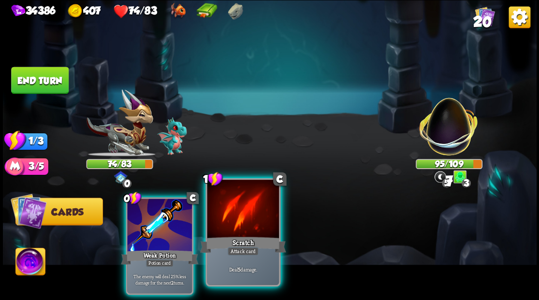
click at [236, 234] on div at bounding box center [243, 210] width 72 height 60
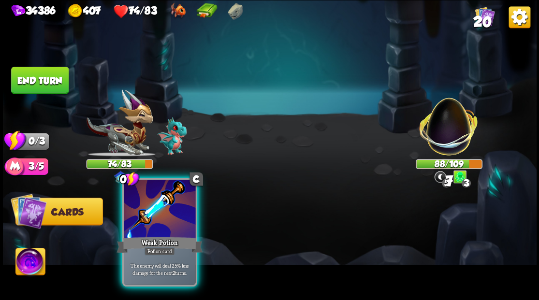
click at [145, 217] on div at bounding box center [160, 210] width 72 height 60
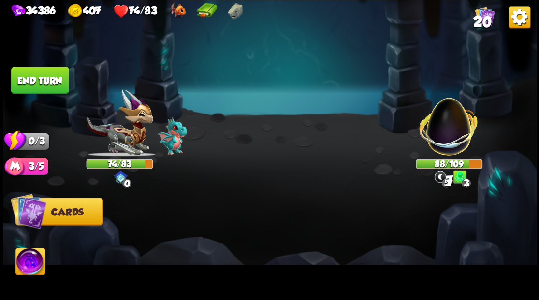
click at [40, 74] on button "End turn" at bounding box center [40, 80] width 59 height 28
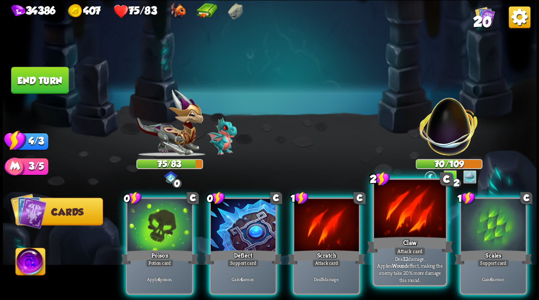
click at [395, 221] on div at bounding box center [410, 210] width 72 height 60
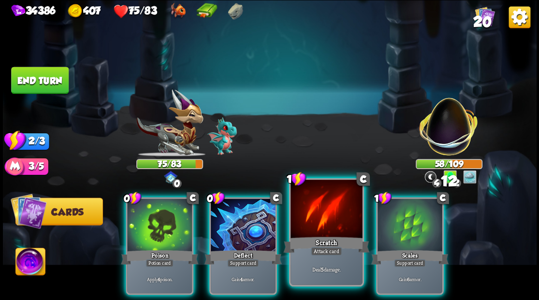
click at [324, 227] on div at bounding box center [327, 210] width 72 height 60
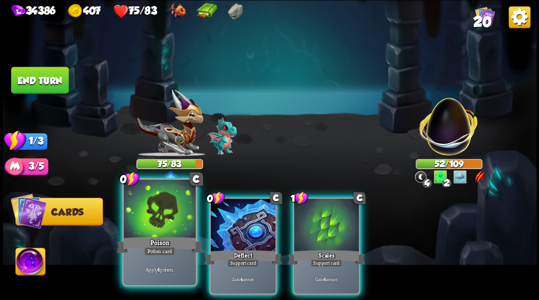
click at [144, 243] on div "Poison" at bounding box center [160, 244] width 86 height 19
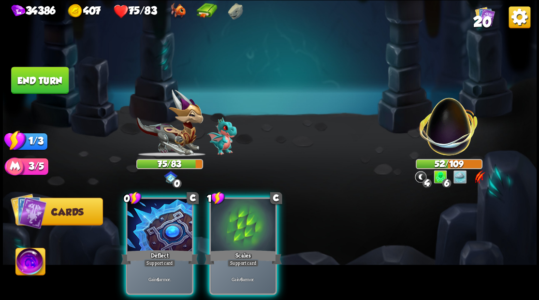
click at [144, 249] on div "Deflect" at bounding box center [159, 257] width 77 height 17
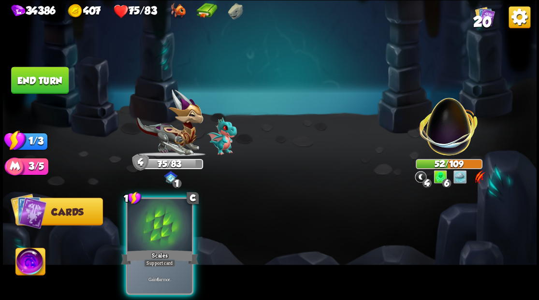
click at [144, 249] on div "Scales" at bounding box center [159, 257] width 77 height 17
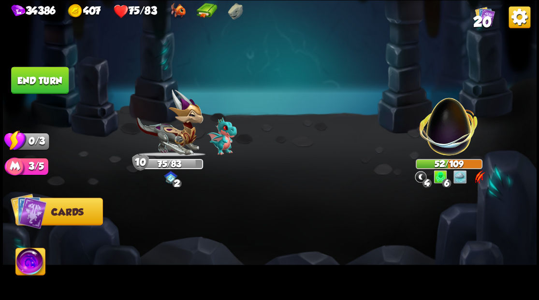
click at [63, 79] on button "End turn" at bounding box center [40, 80] width 58 height 27
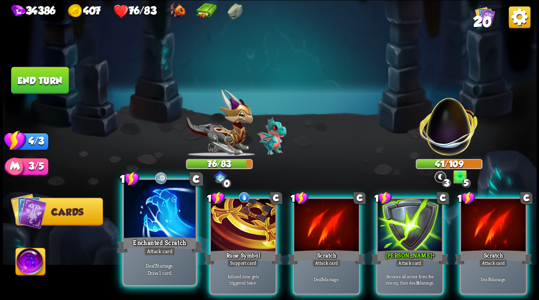
click at [148, 216] on div at bounding box center [160, 210] width 72 height 60
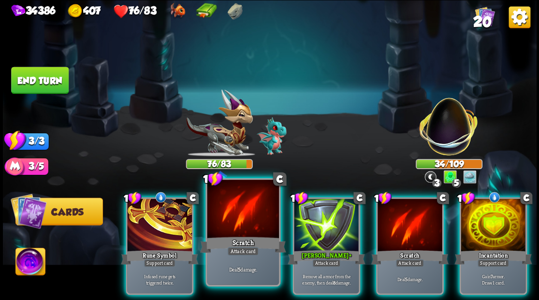
click at [257, 216] on div at bounding box center [243, 210] width 72 height 60
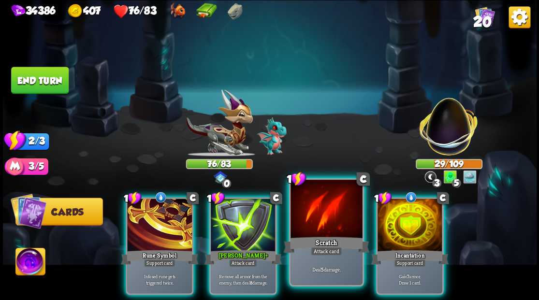
click at [313, 221] on div at bounding box center [327, 210] width 72 height 60
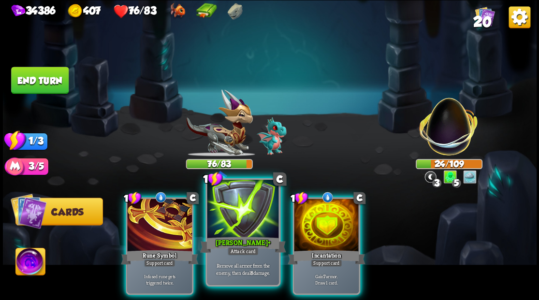
click at [251, 226] on div at bounding box center [243, 210] width 72 height 60
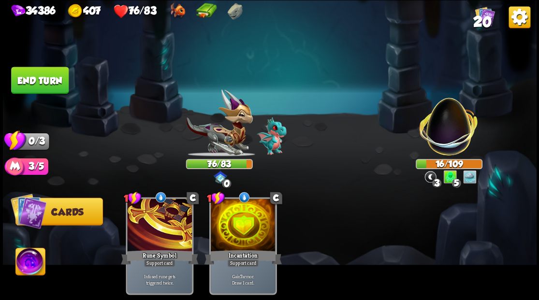
click at [52, 78] on button "End turn" at bounding box center [40, 80] width 58 height 27
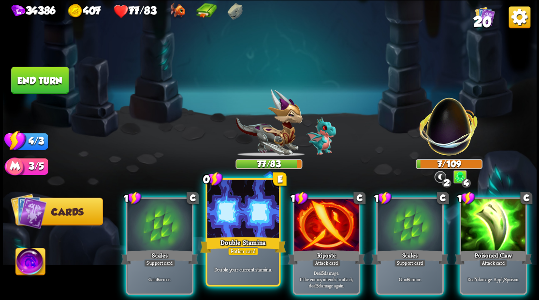
click at [229, 209] on div at bounding box center [243, 210] width 72 height 60
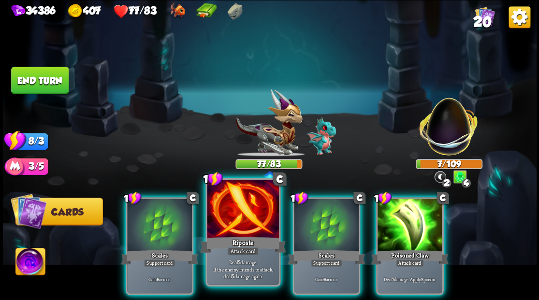
click at [242, 212] on div at bounding box center [243, 210] width 72 height 60
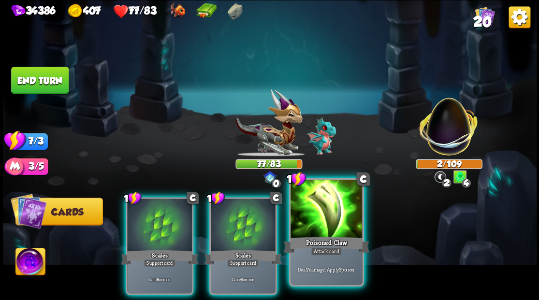
click at [325, 227] on div at bounding box center [327, 210] width 72 height 60
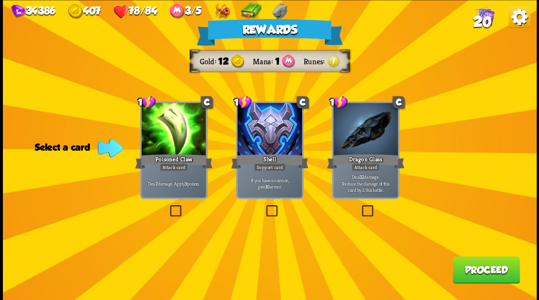
click at [480, 16] on span "20" at bounding box center [482, 22] width 18 height 16
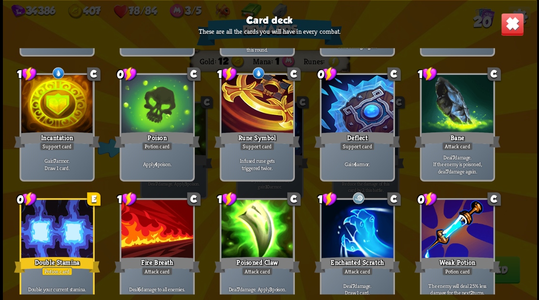
scroll to position [304, 0]
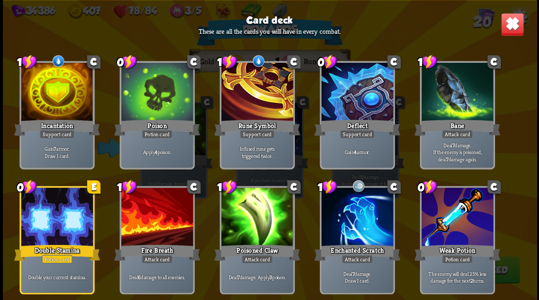
click at [513, 31] on img at bounding box center [512, 24] width 23 height 23
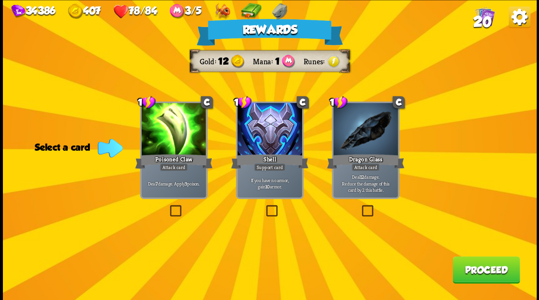
click at [360, 207] on label at bounding box center [360, 207] width 0 height 0
click at [0, 0] on input "checkbox" at bounding box center [0, 0] width 0 height 0
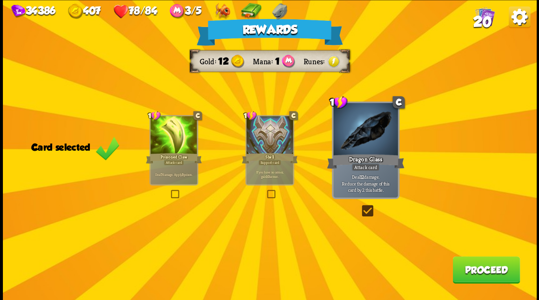
click at [486, 277] on button "Proceed" at bounding box center [486, 269] width 67 height 27
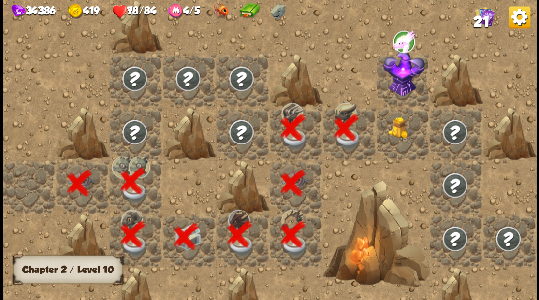
click at [400, 125] on img at bounding box center [401, 128] width 27 height 22
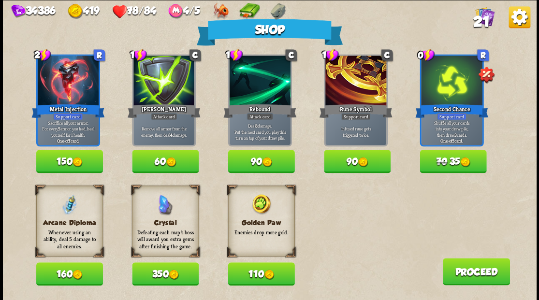
click at [266, 275] on img at bounding box center [269, 275] width 10 height 10
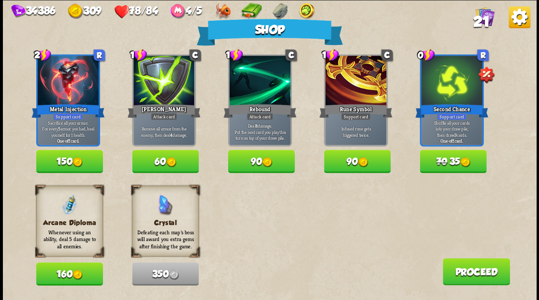
click at [457, 166] on button "70 35" at bounding box center [453, 161] width 67 height 23
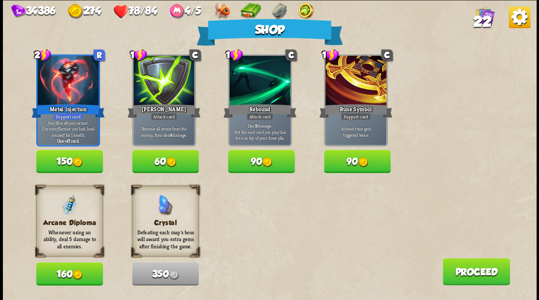
click at [458, 273] on button "Proceed" at bounding box center [476, 271] width 67 height 27
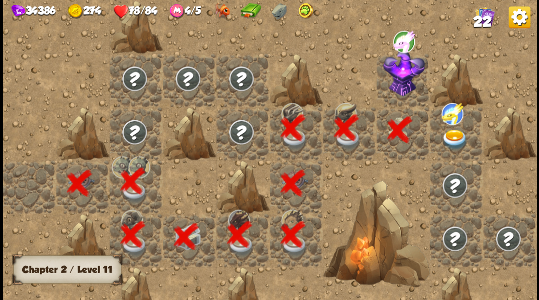
scroll to position [0, 186]
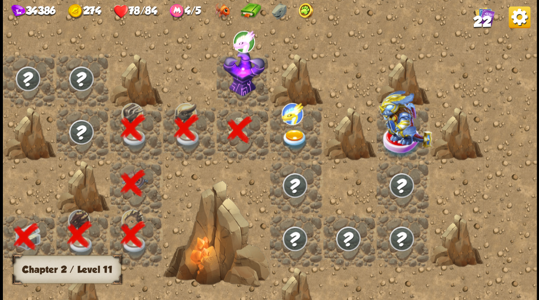
click at [243, 82] on img at bounding box center [244, 72] width 42 height 47
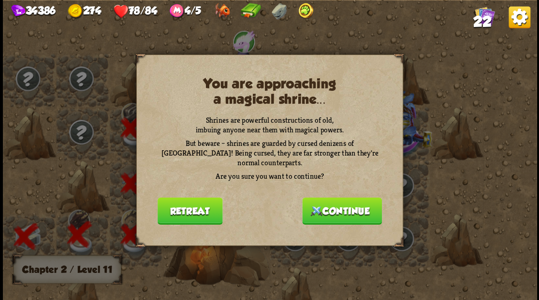
click at [336, 204] on button "Continue" at bounding box center [342, 210] width 80 height 27
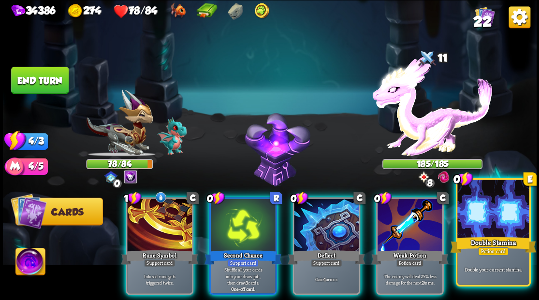
click at [505, 224] on div at bounding box center [493, 210] width 72 height 60
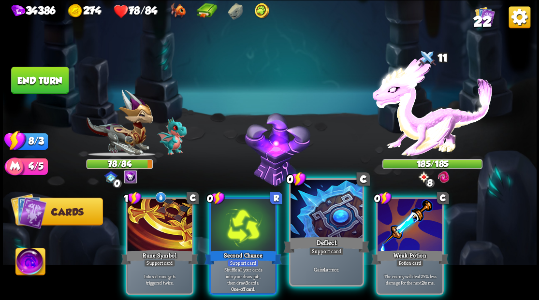
click at [324, 219] on div at bounding box center [327, 210] width 72 height 60
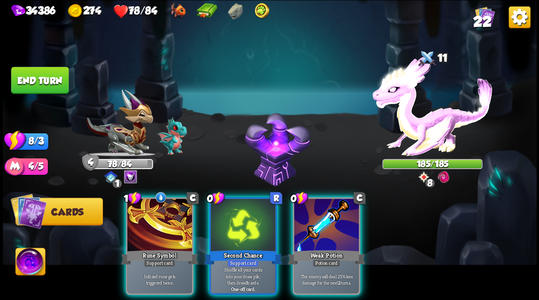
click at [324, 219] on div at bounding box center [326, 226] width 65 height 55
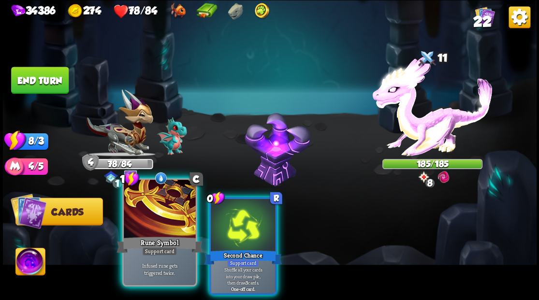
click at [150, 213] on div at bounding box center [160, 210] width 72 height 60
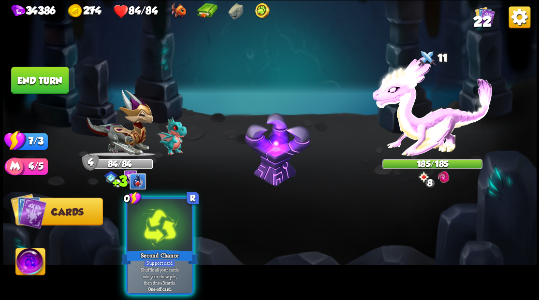
click at [150, 213] on div at bounding box center [159, 226] width 65 height 55
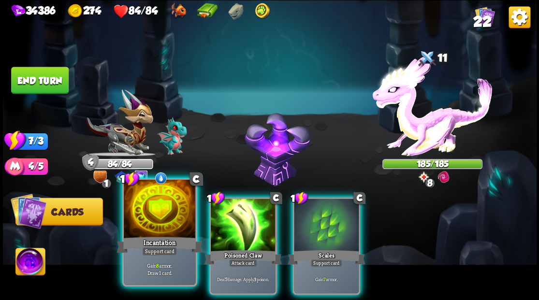
click at [150, 213] on div at bounding box center [160, 210] width 72 height 60
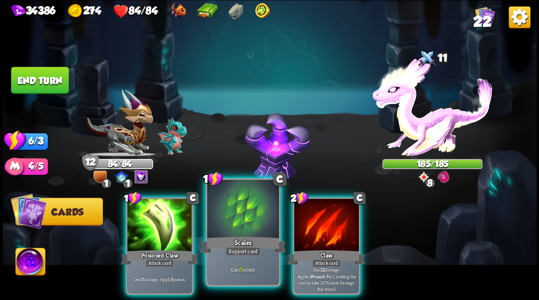
click at [227, 236] on div "Scales" at bounding box center [243, 244] width 86 height 19
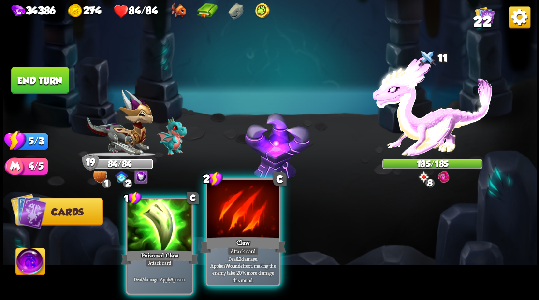
click at [235, 220] on div at bounding box center [243, 210] width 72 height 60
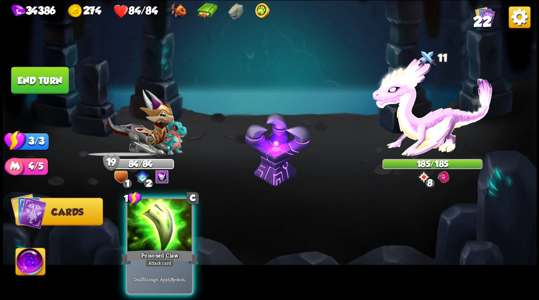
drag, startPoint x: 172, startPoint y: 218, endPoint x: 257, endPoint y: 109, distance: 138.2
click at [171, 217] on div at bounding box center [159, 226] width 65 height 55
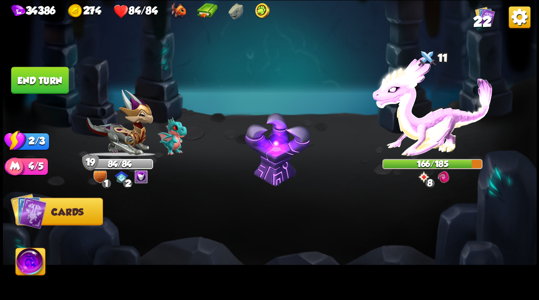
click at [50, 84] on button "End turn" at bounding box center [40, 80] width 58 height 27
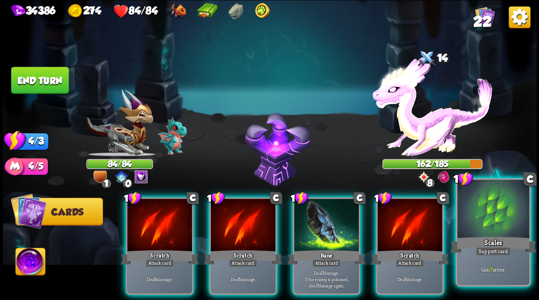
click at [501, 222] on div at bounding box center [493, 210] width 72 height 60
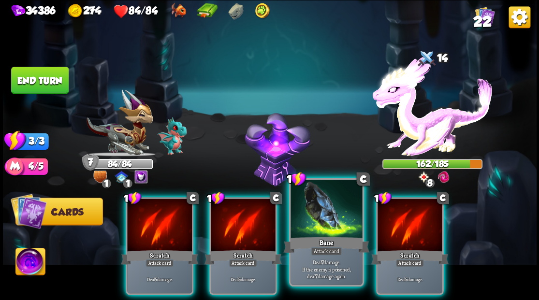
click at [336, 213] on div at bounding box center [327, 210] width 72 height 60
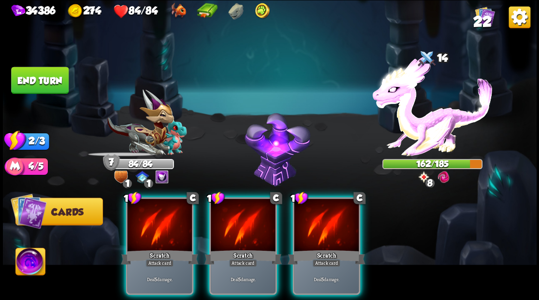
click at [334, 215] on div at bounding box center [326, 226] width 65 height 55
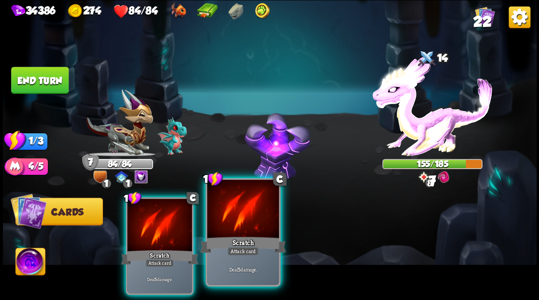
click at [242, 223] on div at bounding box center [243, 210] width 72 height 60
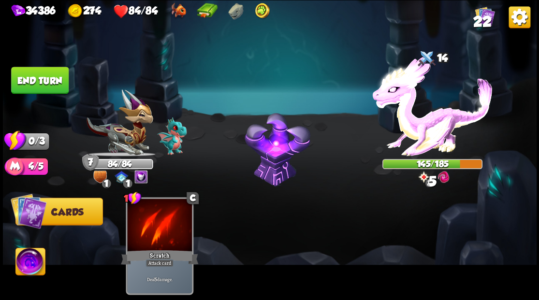
click at [40, 85] on button "End turn" at bounding box center [40, 80] width 58 height 27
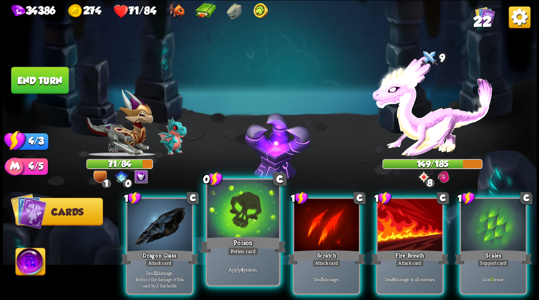
click at [236, 215] on div at bounding box center [243, 210] width 72 height 60
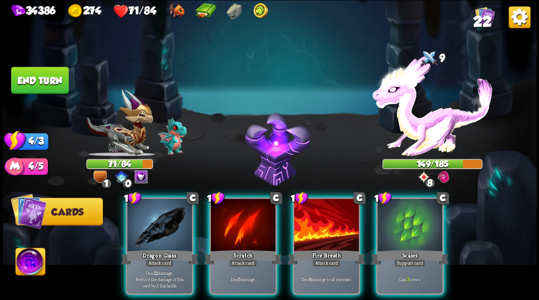
click at [423, 249] on div "Scales" at bounding box center [409, 257] width 77 height 17
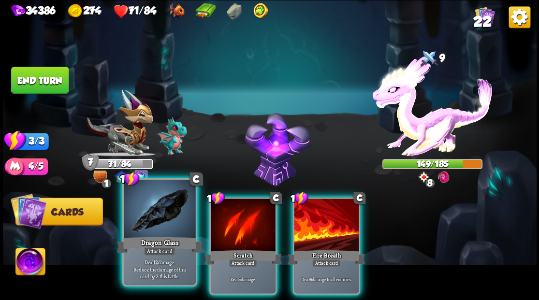
click at [156, 225] on div at bounding box center [160, 210] width 72 height 60
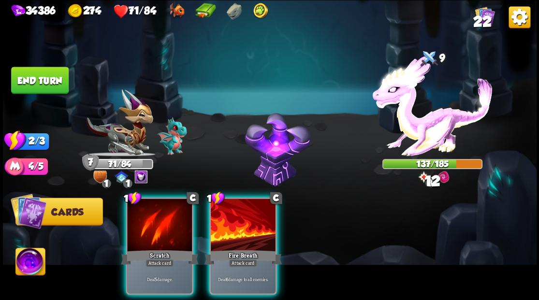
click at [246, 247] on div "1 C Fire Breath Attack card Deal 6 damage to all enemies." at bounding box center [243, 246] width 68 height 98
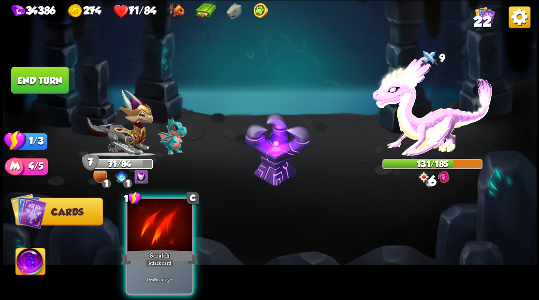
drag, startPoint x: 144, startPoint y: 227, endPoint x: 158, endPoint y: 227, distance: 13.5
click at [146, 226] on div at bounding box center [159, 226] width 65 height 55
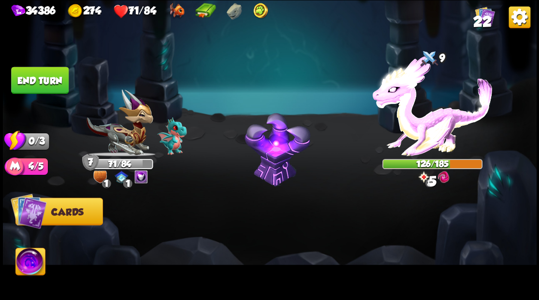
click at [45, 85] on button "End turn" at bounding box center [40, 80] width 58 height 27
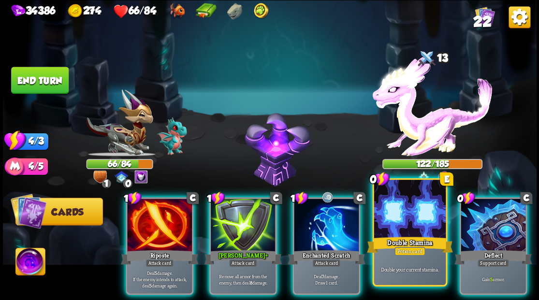
click at [396, 244] on div "Double Stamina" at bounding box center [410, 244] width 86 height 19
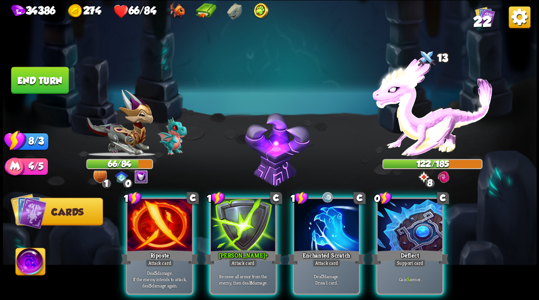
click at [417, 233] on div at bounding box center [410, 226] width 65 height 55
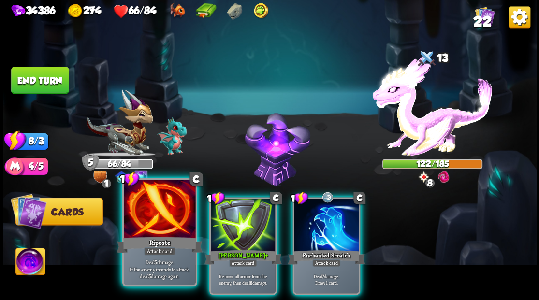
click at [157, 220] on div at bounding box center [160, 210] width 72 height 60
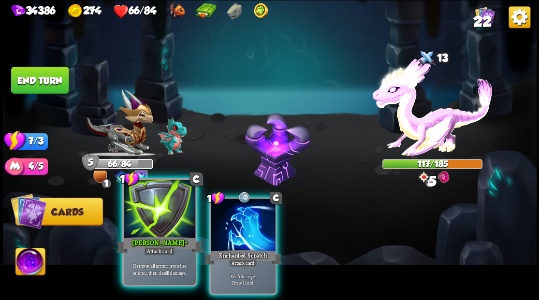
drag, startPoint x: 231, startPoint y: 225, endPoint x: 163, endPoint y: 224, distance: 67.7
click at [231, 226] on div at bounding box center [243, 226] width 65 height 55
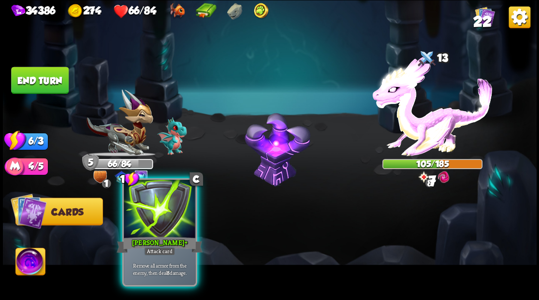
click at [157, 218] on div at bounding box center [160, 210] width 72 height 60
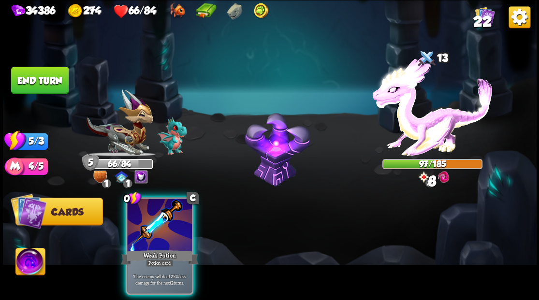
drag, startPoint x: 156, startPoint y: 236, endPoint x: 169, endPoint y: 202, distance: 36.3
click at [156, 235] on div at bounding box center [159, 226] width 65 height 55
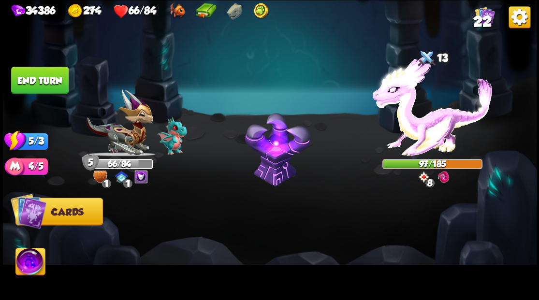
click at [48, 77] on button "End turn" at bounding box center [40, 80] width 58 height 27
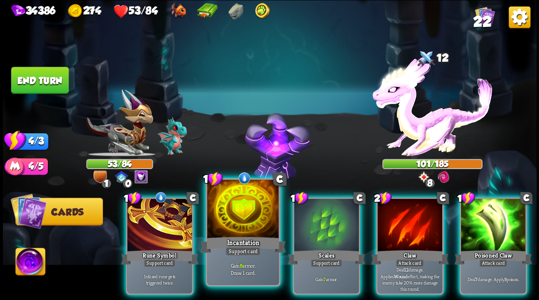
click at [230, 214] on div at bounding box center [243, 210] width 72 height 60
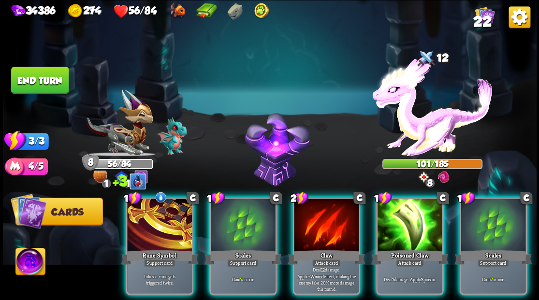
click at [230, 214] on div at bounding box center [243, 226] width 65 height 55
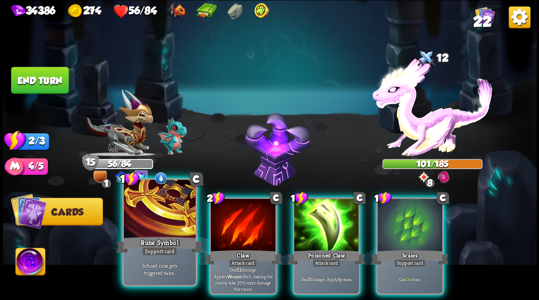
click at [157, 228] on div at bounding box center [160, 210] width 72 height 60
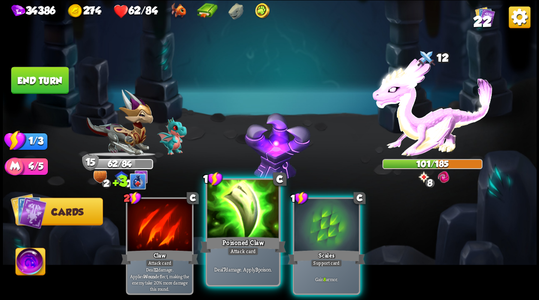
click at [246, 233] on div at bounding box center [243, 210] width 72 height 60
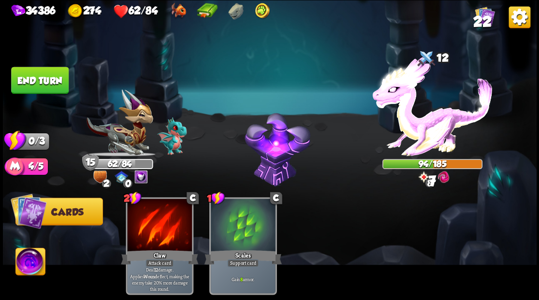
click at [49, 74] on button "End turn" at bounding box center [40, 80] width 58 height 27
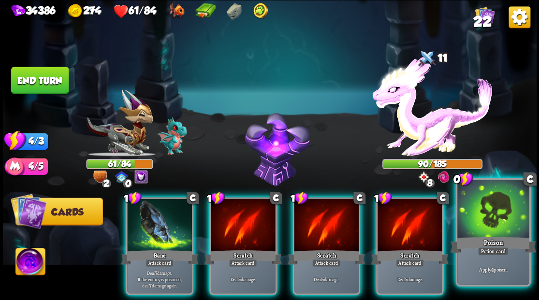
click at [513, 216] on div at bounding box center [493, 210] width 72 height 60
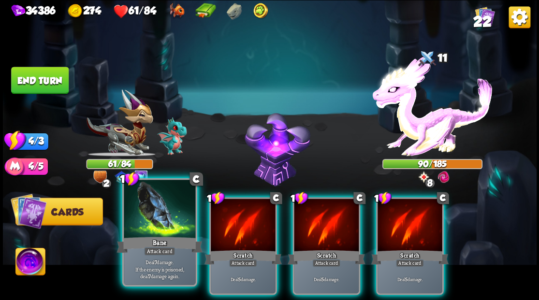
click at [142, 208] on div at bounding box center [160, 210] width 72 height 60
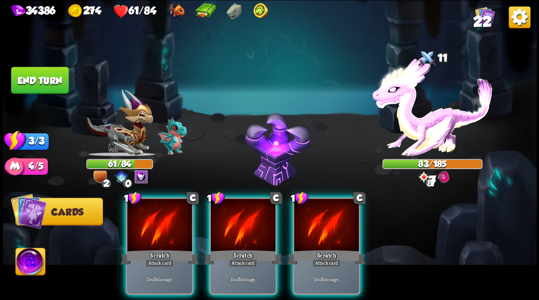
click at [142, 208] on div at bounding box center [159, 226] width 65 height 55
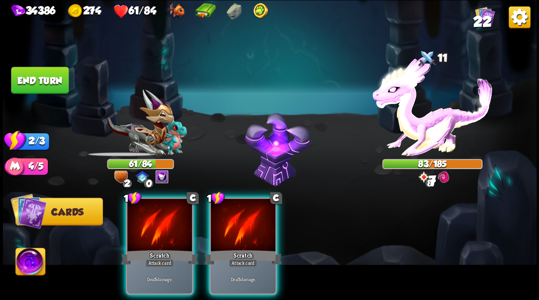
click at [142, 208] on div at bounding box center [159, 226] width 65 height 55
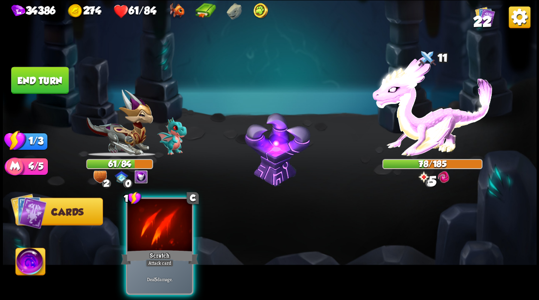
click at [142, 208] on div at bounding box center [159, 226] width 65 height 55
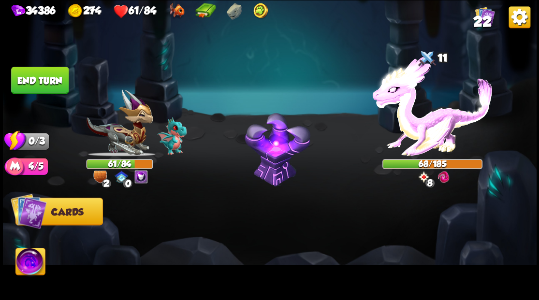
click at [54, 84] on button "End turn" at bounding box center [40, 80] width 58 height 27
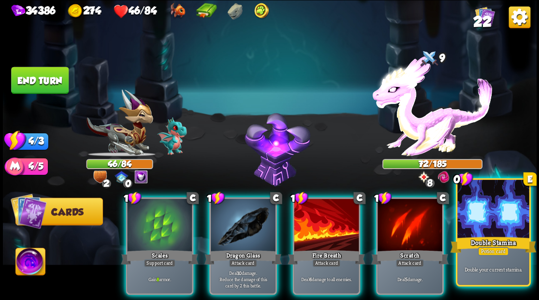
click at [497, 230] on div at bounding box center [493, 210] width 72 height 60
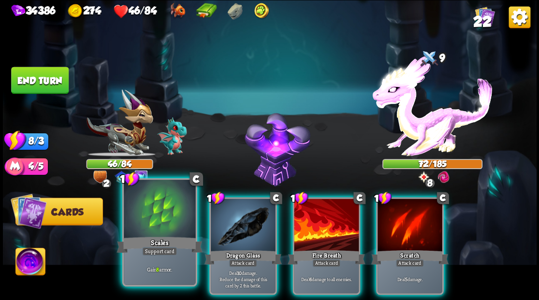
click at [165, 215] on div at bounding box center [160, 210] width 72 height 60
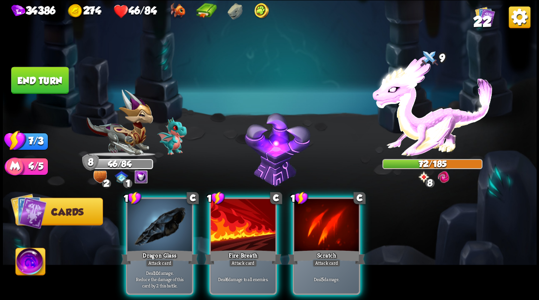
click at [165, 215] on div at bounding box center [159, 226] width 65 height 55
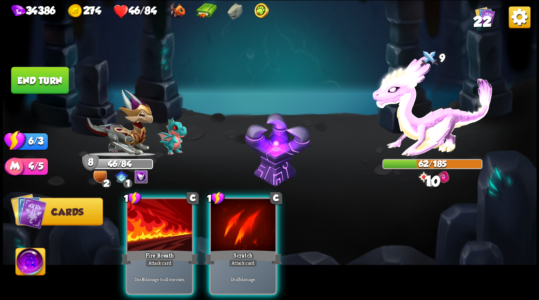
click at [165, 215] on div at bounding box center [159, 226] width 65 height 55
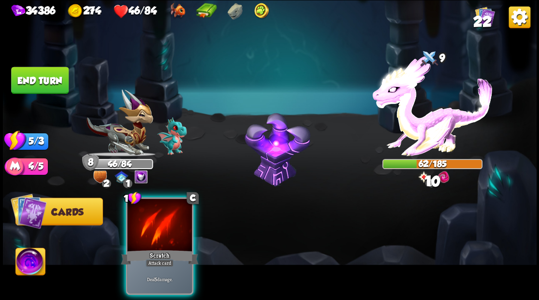
click at [165, 215] on div at bounding box center [159, 226] width 65 height 55
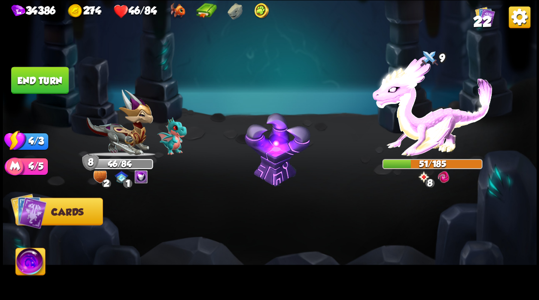
click at [44, 80] on button "End turn" at bounding box center [40, 80] width 58 height 27
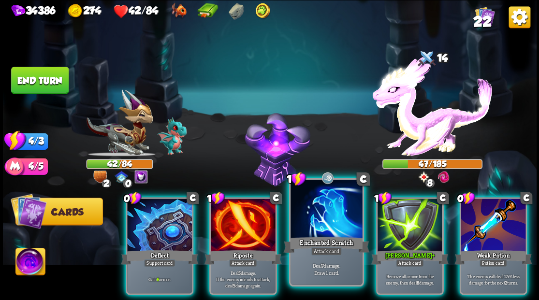
click at [326, 196] on div at bounding box center [327, 210] width 72 height 60
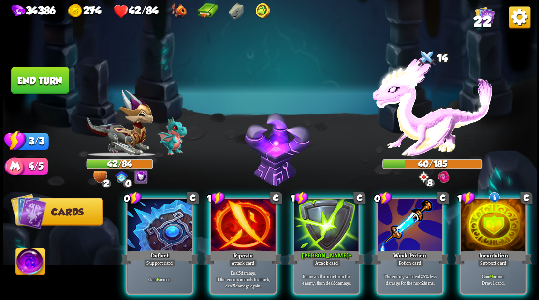
click at [484, 249] on div "Incantation" at bounding box center [493, 257] width 77 height 17
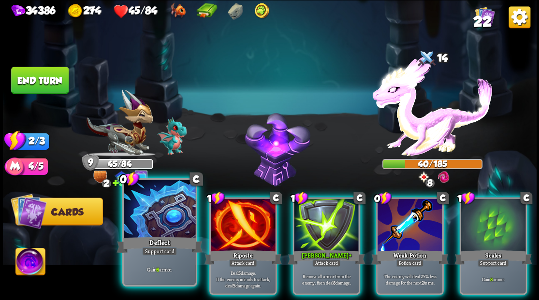
click at [156, 214] on div at bounding box center [160, 210] width 72 height 60
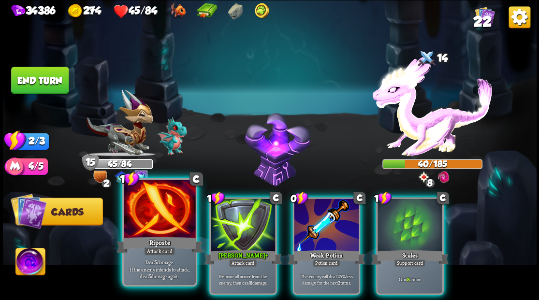
click at [158, 223] on div at bounding box center [160, 210] width 72 height 60
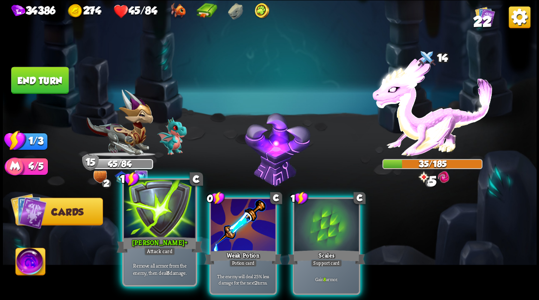
click at [158, 227] on div at bounding box center [160, 210] width 72 height 60
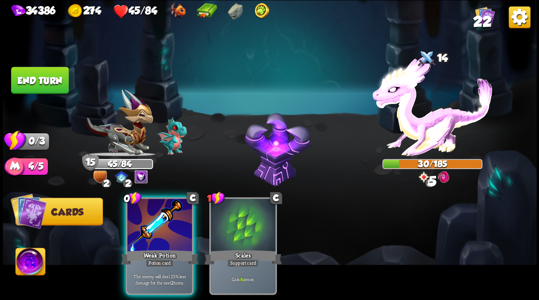
click at [158, 227] on div at bounding box center [159, 226] width 65 height 55
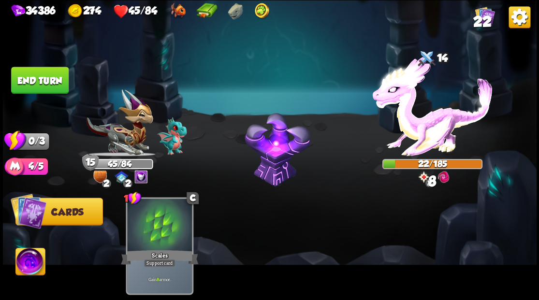
click at [42, 75] on button "End turn" at bounding box center [40, 81] width 59 height 28
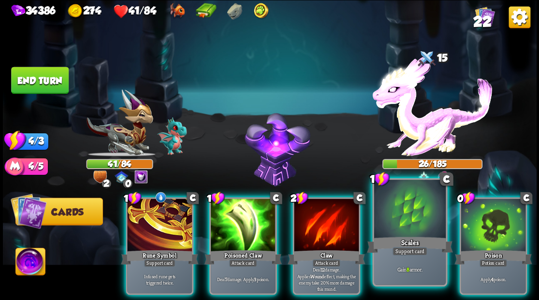
click at [400, 222] on div at bounding box center [410, 210] width 72 height 60
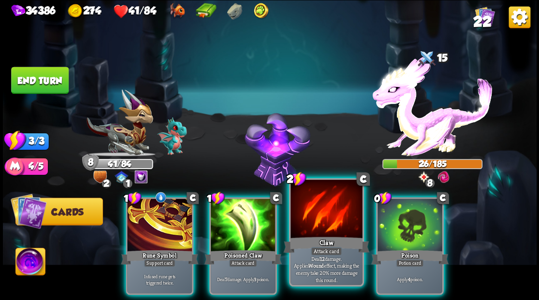
click at [325, 222] on div at bounding box center [327, 210] width 72 height 60
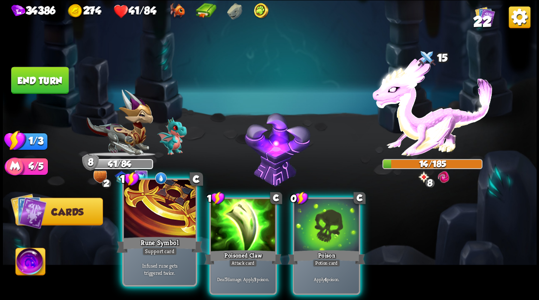
click at [156, 209] on div at bounding box center [160, 210] width 72 height 60
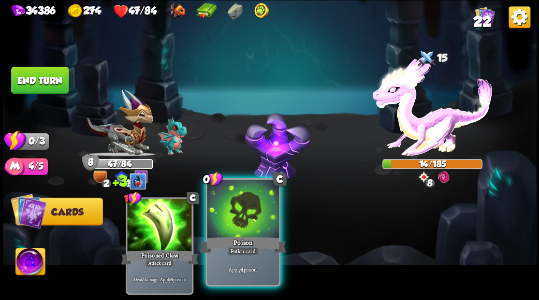
click at [225, 223] on div at bounding box center [243, 210] width 72 height 60
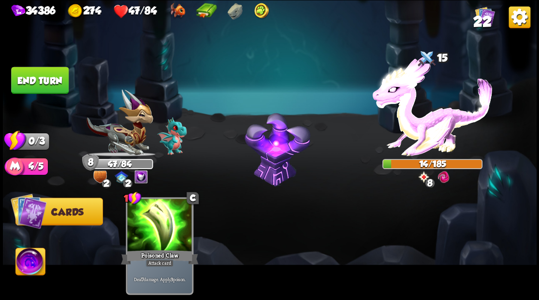
click at [51, 84] on button "End turn" at bounding box center [40, 80] width 58 height 27
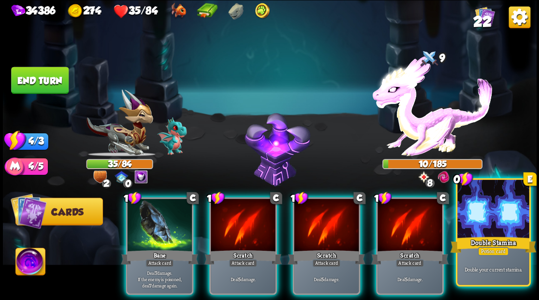
click at [486, 224] on div at bounding box center [493, 210] width 72 height 60
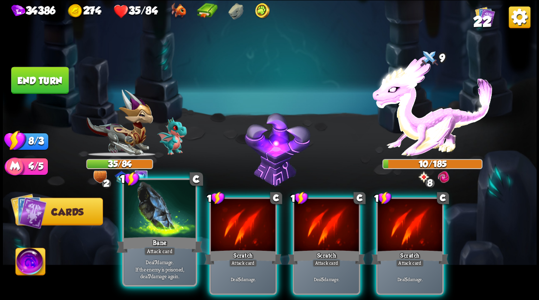
click at [170, 225] on div at bounding box center [160, 210] width 72 height 60
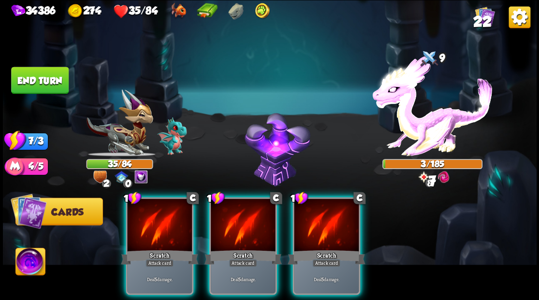
click at [170, 225] on div at bounding box center [159, 226] width 65 height 55
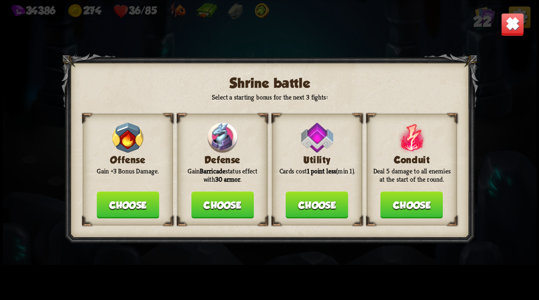
click at [228, 205] on button "Choose" at bounding box center [222, 205] width 62 height 27
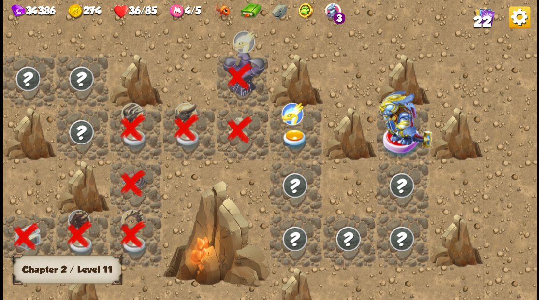
click at [292, 135] on img at bounding box center [294, 139] width 27 height 21
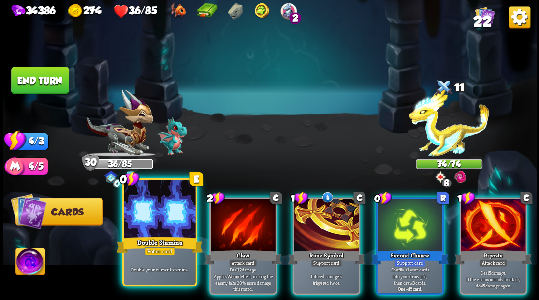
click at [160, 231] on div at bounding box center [160, 210] width 72 height 60
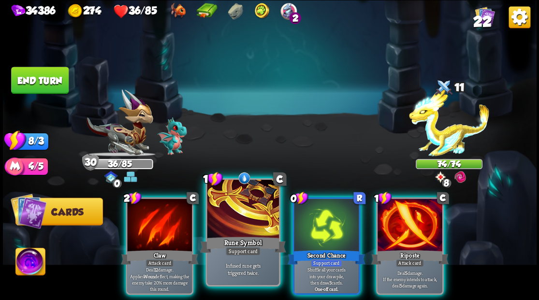
click at [245, 223] on div at bounding box center [243, 210] width 72 height 60
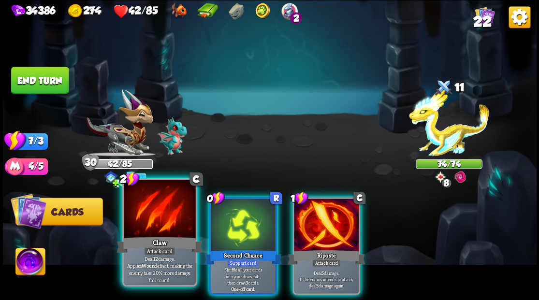
click at [154, 220] on div at bounding box center [160, 210] width 72 height 60
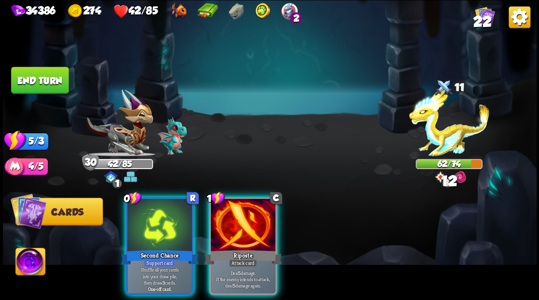
click at [242, 227] on div at bounding box center [243, 226] width 65 height 55
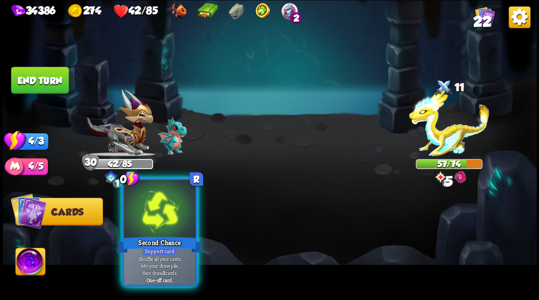
click at [154, 232] on div at bounding box center [160, 210] width 72 height 60
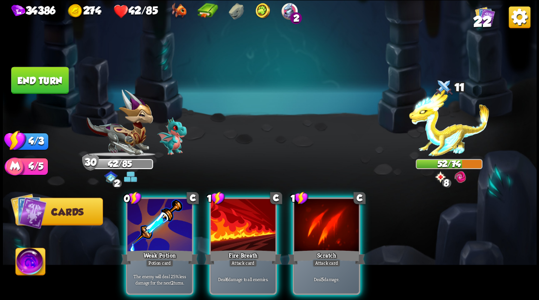
click at [54, 80] on button "End turn" at bounding box center [40, 80] width 58 height 27
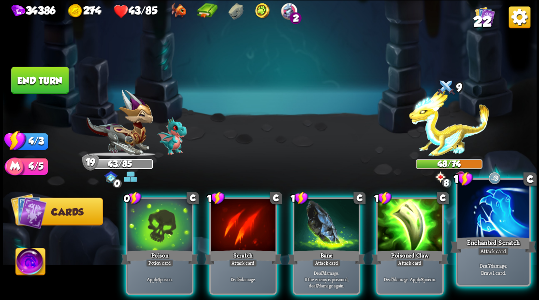
click at [486, 225] on div at bounding box center [493, 210] width 72 height 60
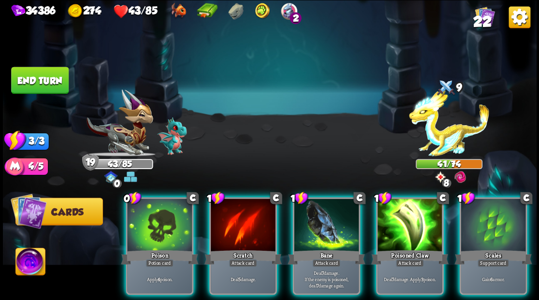
click at [485, 225] on div at bounding box center [493, 226] width 65 height 55
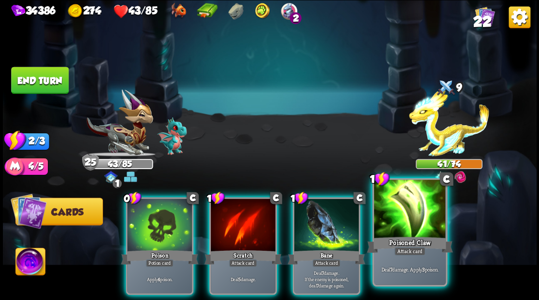
click at [414, 221] on div at bounding box center [410, 210] width 72 height 60
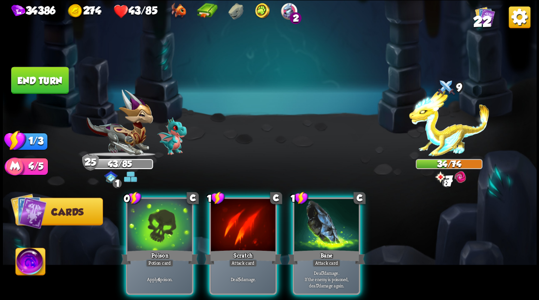
click at [325, 215] on div at bounding box center [326, 226] width 65 height 55
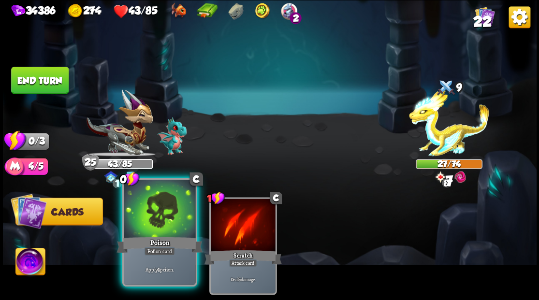
click at [165, 220] on div at bounding box center [160, 210] width 72 height 60
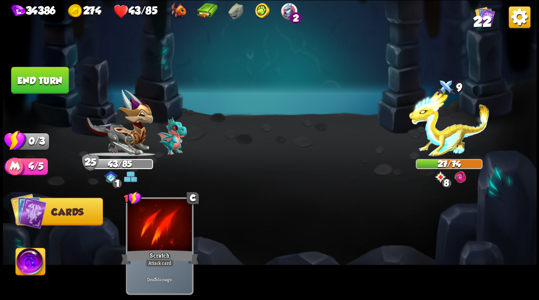
click at [44, 69] on button "End turn" at bounding box center [40, 80] width 58 height 27
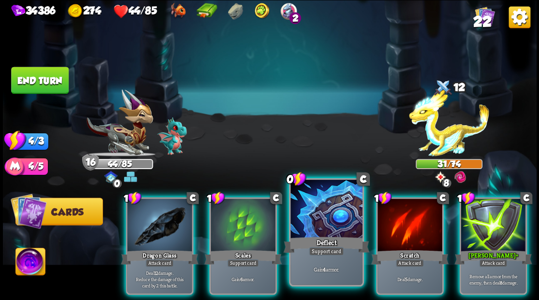
drag, startPoint x: 317, startPoint y: 215, endPoint x: 303, endPoint y: 166, distance: 51.0
click at [317, 214] on div at bounding box center [327, 210] width 72 height 60
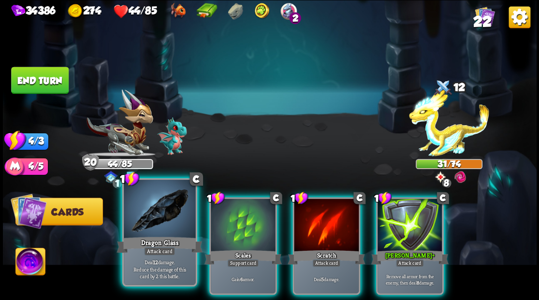
click at [158, 230] on div at bounding box center [160, 210] width 72 height 60
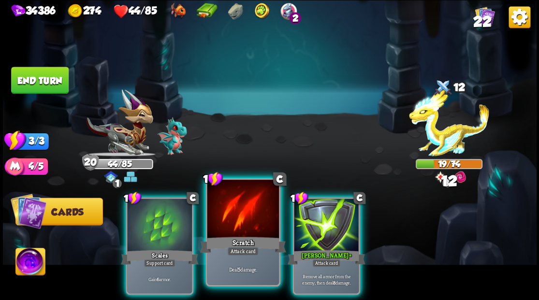
click at [235, 236] on div "1 C Scratch Attack card Deal 5 damage." at bounding box center [243, 232] width 75 height 108
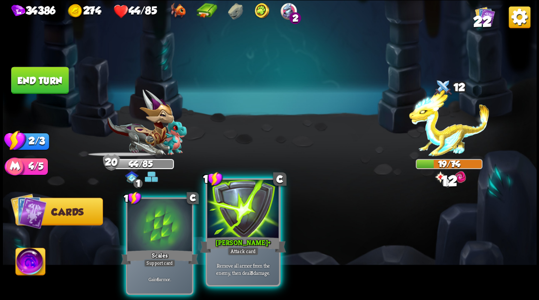
click at [235, 235] on div "Pierce +" at bounding box center [243, 244] width 86 height 19
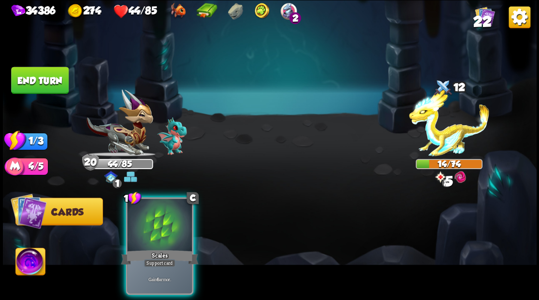
drag, startPoint x: 149, startPoint y: 234, endPoint x: 133, endPoint y: 154, distance: 81.6
click at [148, 227] on div at bounding box center [159, 226] width 65 height 55
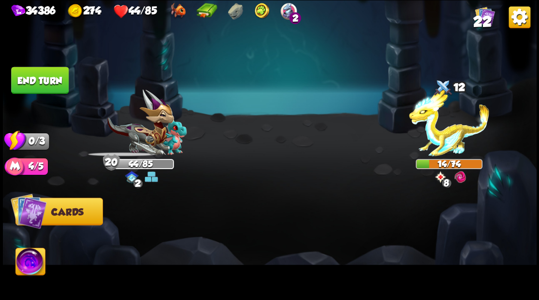
click at [50, 80] on button "End turn" at bounding box center [40, 80] width 58 height 27
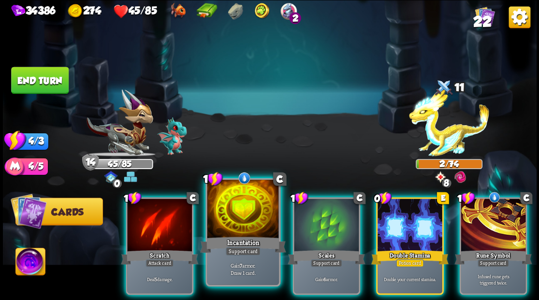
click at [229, 226] on div at bounding box center [243, 210] width 72 height 60
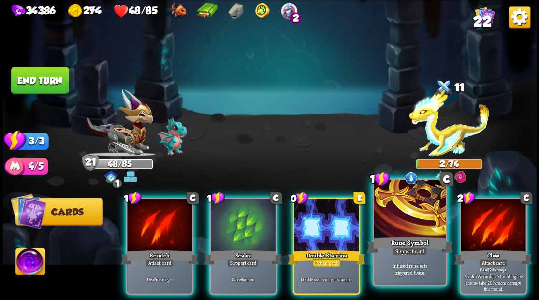
click at [417, 241] on div "Rune Symbol" at bounding box center [410, 244] width 86 height 19
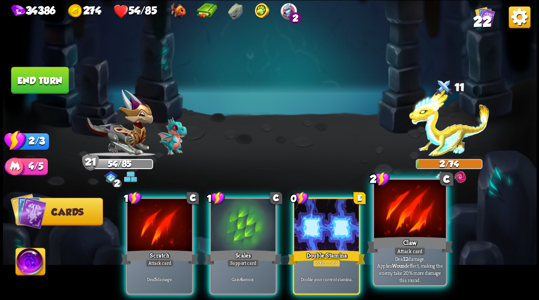
click at [428, 227] on div at bounding box center [410, 210] width 72 height 60
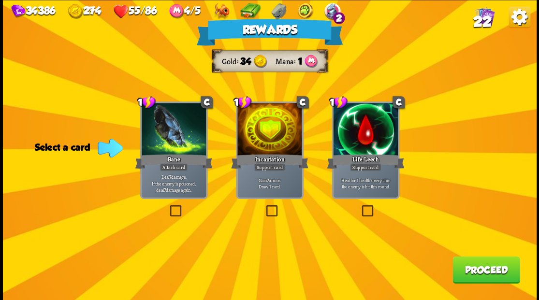
click at [480, 274] on button "Proceed" at bounding box center [486, 269] width 67 height 27
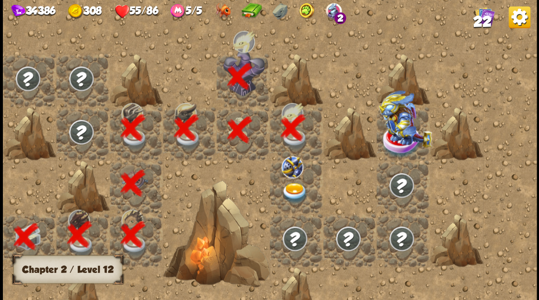
click at [292, 193] on img at bounding box center [294, 193] width 27 height 21
